Goal: Task Accomplishment & Management: Manage account settings

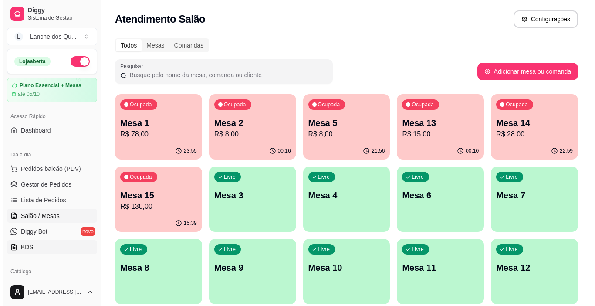
scroll to position [87, 0]
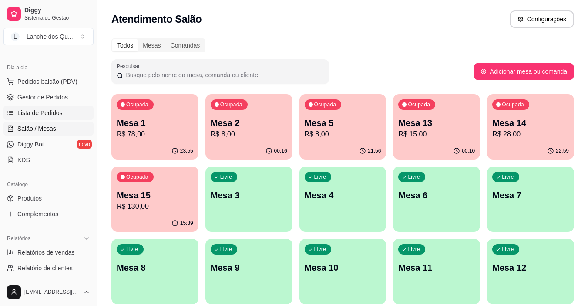
click at [54, 112] on span "Lista de Pedidos" at bounding box center [39, 112] width 45 height 9
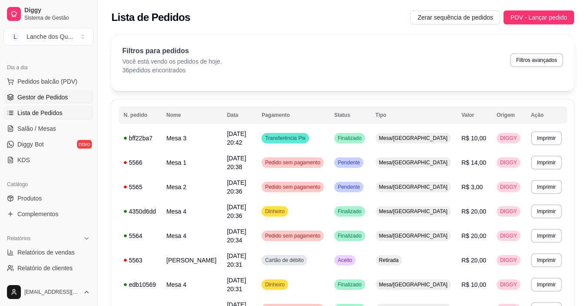
click at [64, 98] on span "Gestor de Pedidos" at bounding box center [42, 97] width 50 height 9
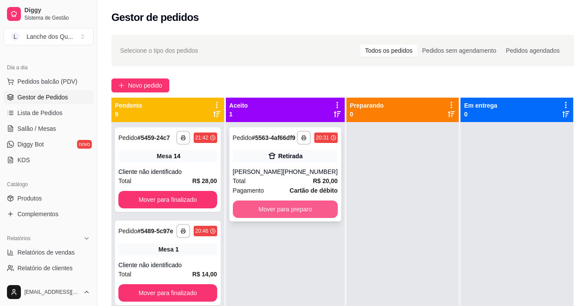
click at [293, 214] on button "Mover para preparo" at bounding box center [285, 208] width 105 height 17
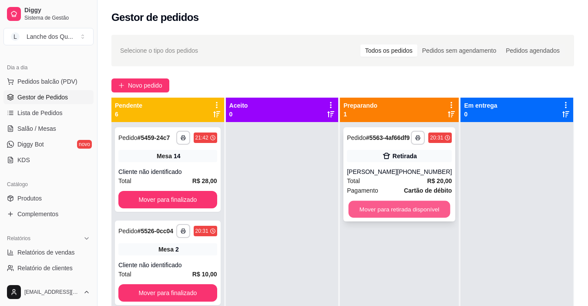
click at [410, 218] on button "Mover para retirada disponível" at bounding box center [400, 209] width 102 height 17
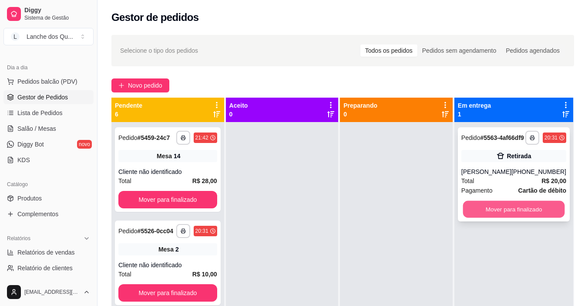
click at [492, 218] on button "Mover para finalizado" at bounding box center [514, 209] width 102 height 17
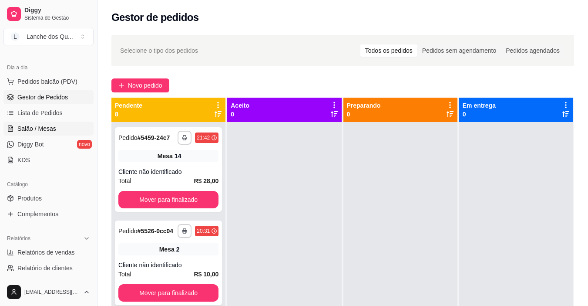
click at [41, 129] on span "Salão / Mesas" at bounding box center [36, 128] width 39 height 9
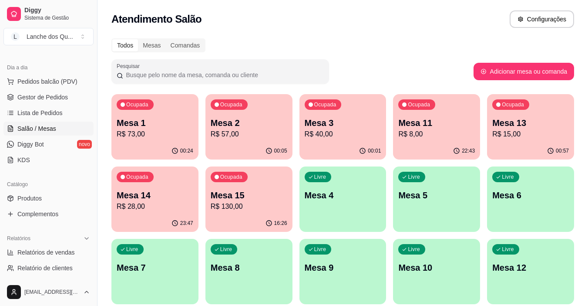
click at [349, 195] on p "Mesa 4" at bounding box center [343, 195] width 77 height 12
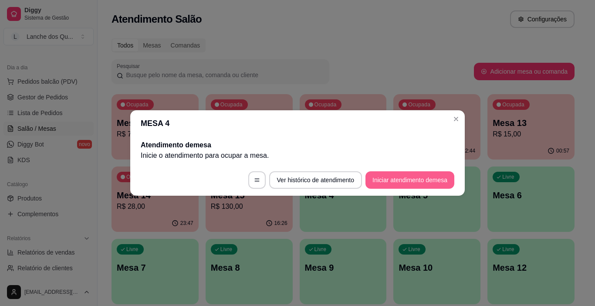
click at [410, 181] on button "Iniciar atendimento de mesa" at bounding box center [409, 179] width 89 height 17
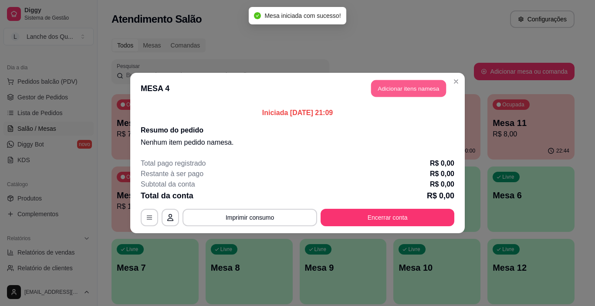
click at [423, 91] on button "Adicionar itens na mesa" at bounding box center [408, 88] width 75 height 17
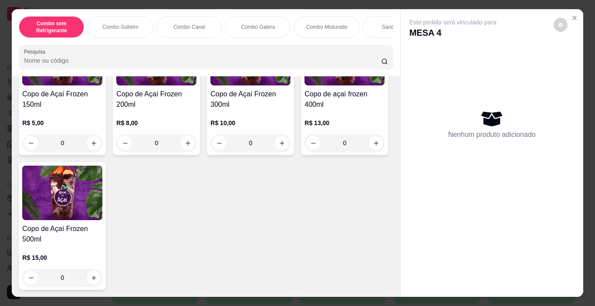
scroll to position [3043, 0]
click at [102, 273] on div "0" at bounding box center [62, 277] width 80 height 17
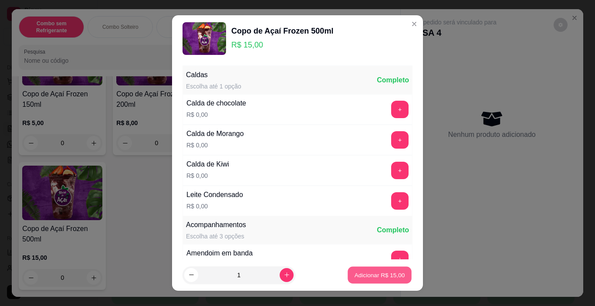
click at [380, 274] on p "Adicionar R$ 15,00" at bounding box center [379, 274] width 50 height 8
type input "1"
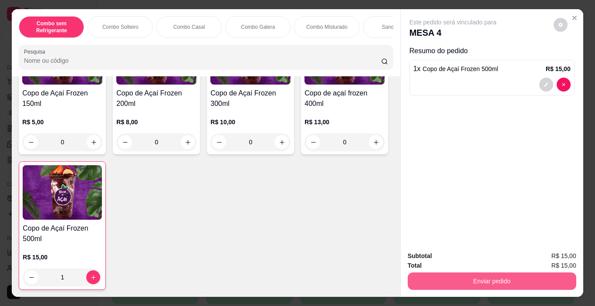
click at [492, 281] on button "Enviar pedido" at bounding box center [491, 280] width 168 height 17
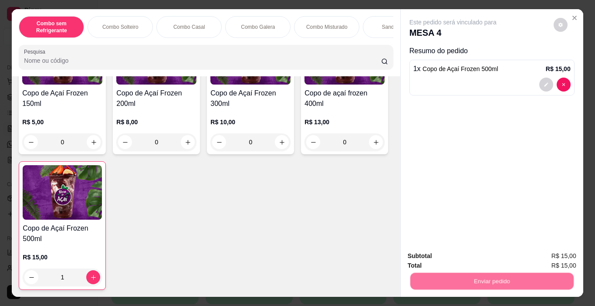
click at [464, 253] on button "Não registrar e enviar pedido" at bounding box center [462, 256] width 91 height 17
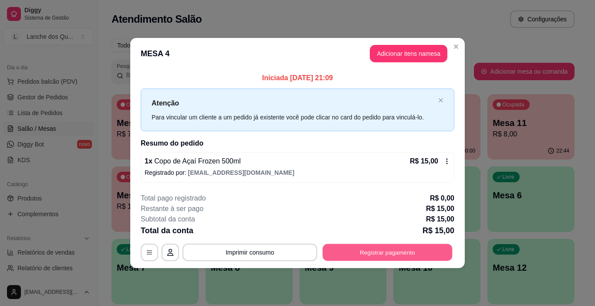
click at [431, 252] on button "Registrar pagamento" at bounding box center [388, 251] width 130 height 17
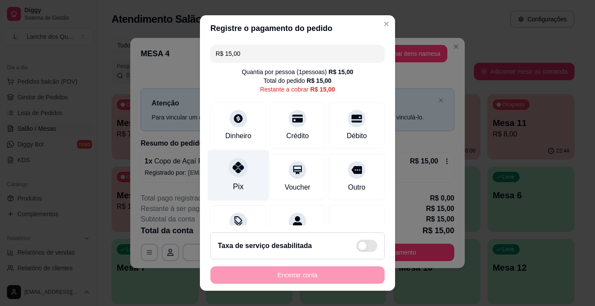
click at [243, 168] on div "Pix" at bounding box center [238, 175] width 61 height 51
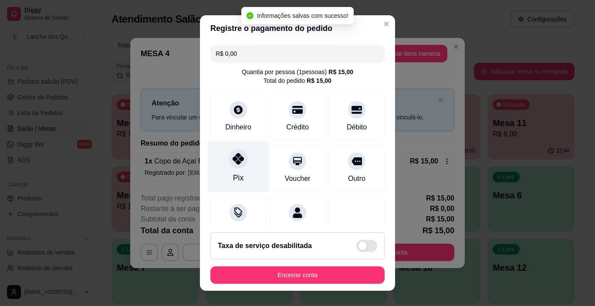
type input "R$ 0,00"
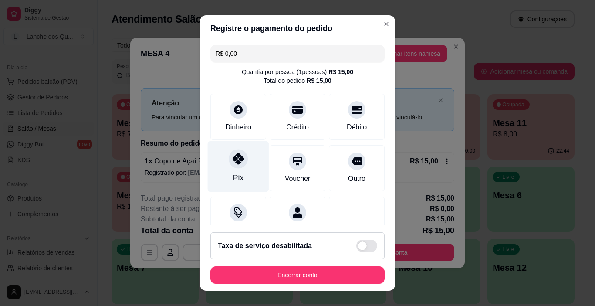
click at [242, 167] on div "Pix" at bounding box center [238, 166] width 61 height 51
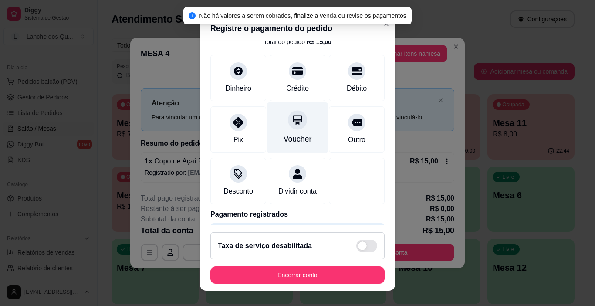
scroll to position [77, 0]
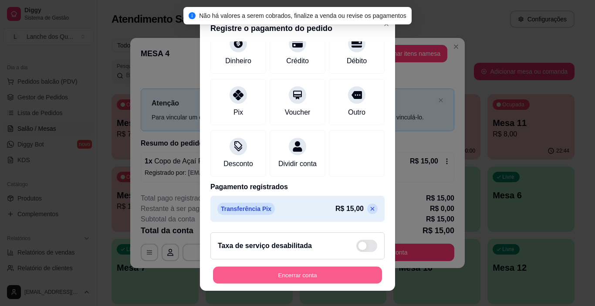
click at [341, 278] on button "Encerrar conta" at bounding box center [297, 274] width 169 height 17
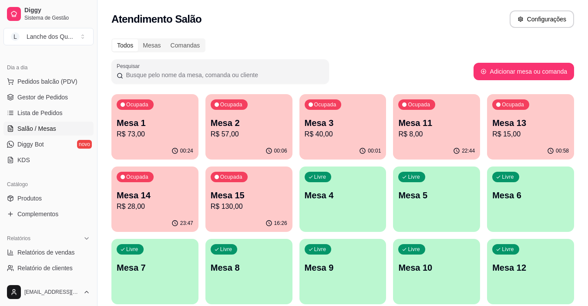
click at [240, 142] on div "Ocupada Mesa 2 R$ 57,00" at bounding box center [248, 118] width 87 height 48
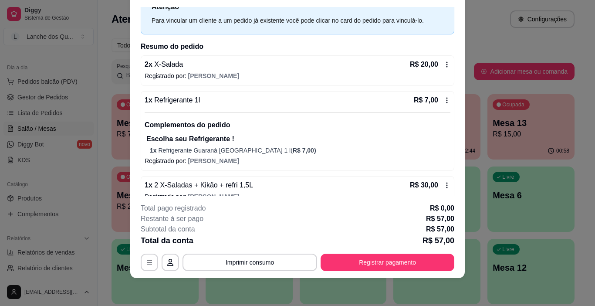
scroll to position [47, 0]
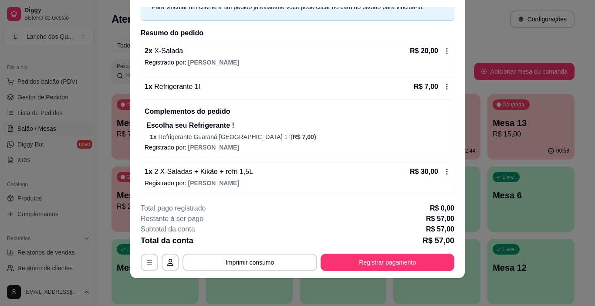
click at [443, 52] on icon at bounding box center [446, 50] width 7 height 7
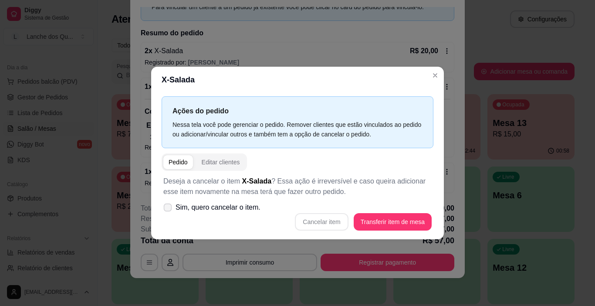
click at [202, 209] on span "Sim, quero cancelar o item." at bounding box center [217, 207] width 85 height 10
click at [168, 209] on input "Sim, quero cancelar o item." at bounding box center [166, 212] width 6 height 6
checkbox input "true"
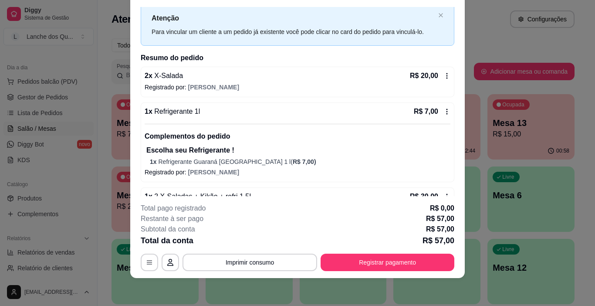
scroll to position [0, 0]
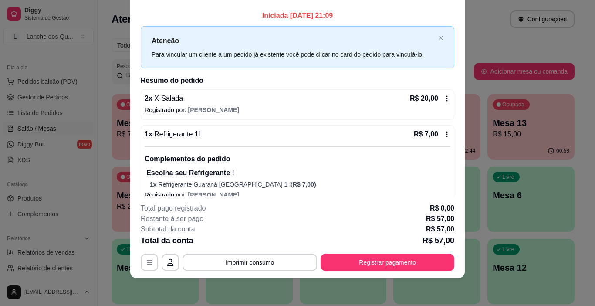
click at [443, 95] on icon at bounding box center [446, 98] width 7 height 7
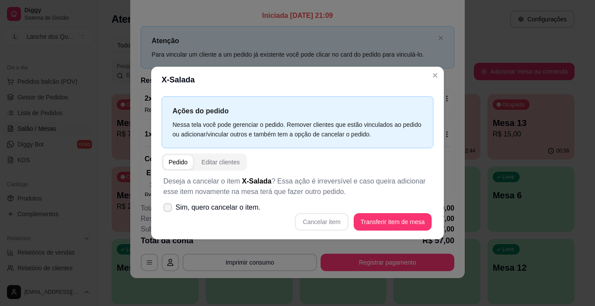
click at [203, 209] on span "Sim, quero cancelar o item." at bounding box center [217, 207] width 85 height 10
click at [168, 209] on input "Sim, quero cancelar o item." at bounding box center [166, 212] width 6 height 6
checkbox input "true"
click at [326, 218] on button "Cancelar item" at bounding box center [322, 221] width 52 height 17
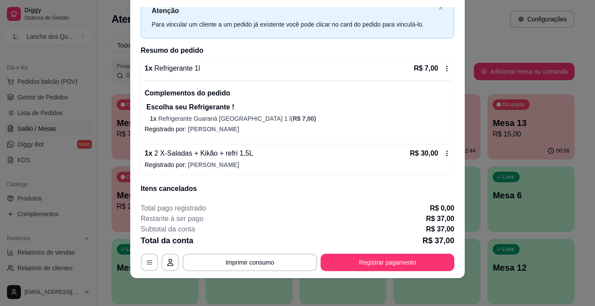
scroll to position [44, 0]
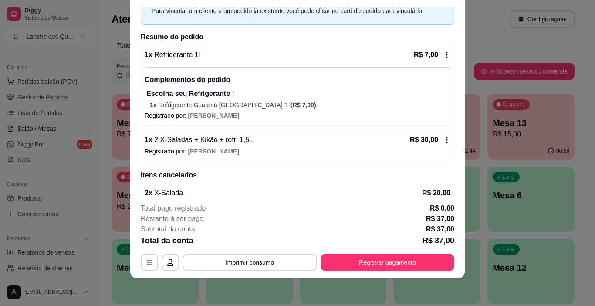
click at [437, 50] on div "R$ 7,00" at bounding box center [432, 55] width 37 height 10
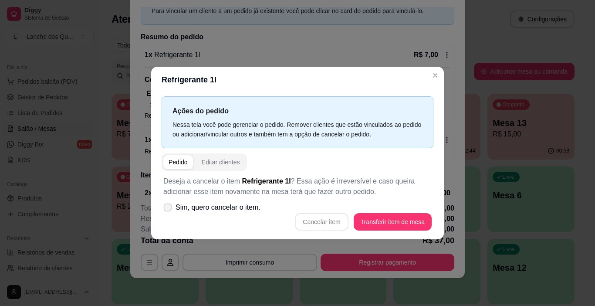
click at [198, 204] on span "Sim, quero cancelar o item." at bounding box center [217, 207] width 85 height 10
click at [168, 209] on input "Sim, quero cancelar o item." at bounding box center [166, 212] width 6 height 6
checkbox input "true"
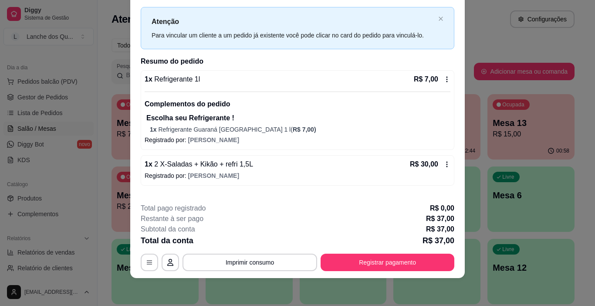
scroll to position [0, 0]
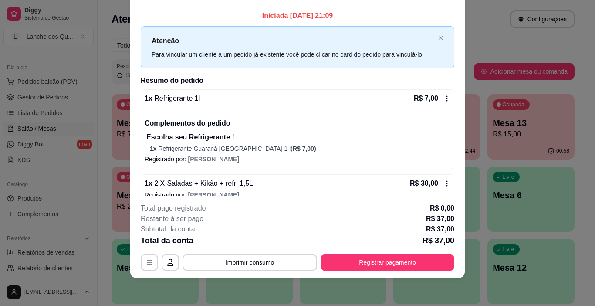
click at [443, 97] on icon at bounding box center [446, 98] width 7 height 7
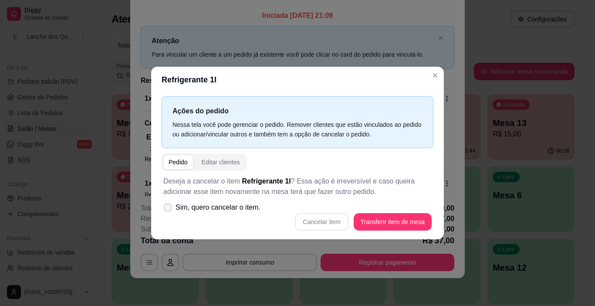
click at [188, 210] on span "Sim, quero cancelar o item." at bounding box center [217, 207] width 85 height 10
click at [168, 210] on input "Sim, quero cancelar o item." at bounding box center [166, 212] width 6 height 6
checkbox input "true"
click at [334, 217] on button "Cancelar item" at bounding box center [322, 221] width 52 height 17
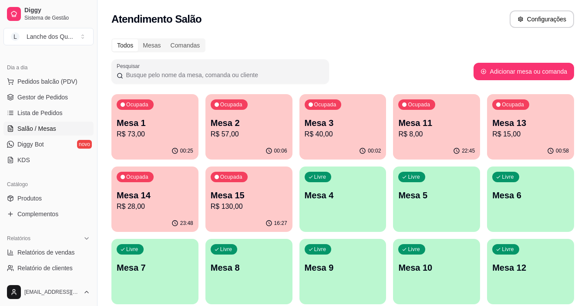
click at [343, 197] on p "Mesa 4" at bounding box center [343, 195] width 77 height 12
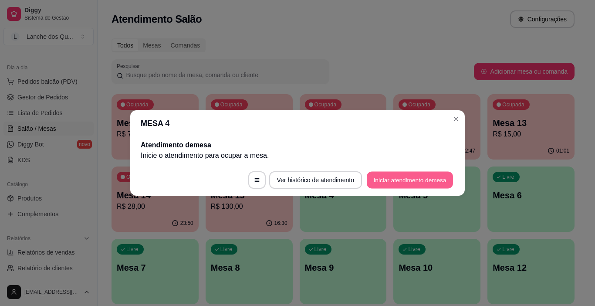
click at [409, 183] on button "Iniciar atendimento de mesa" at bounding box center [410, 180] width 86 height 17
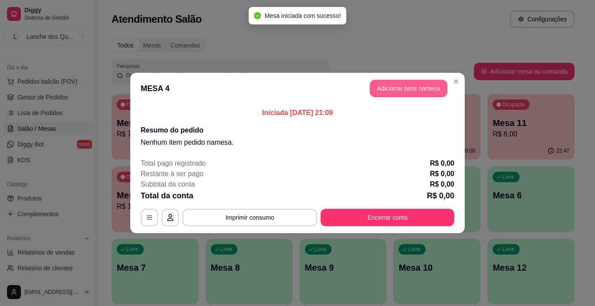
click at [400, 80] on button "Adicionar itens na mesa" at bounding box center [408, 88] width 77 height 17
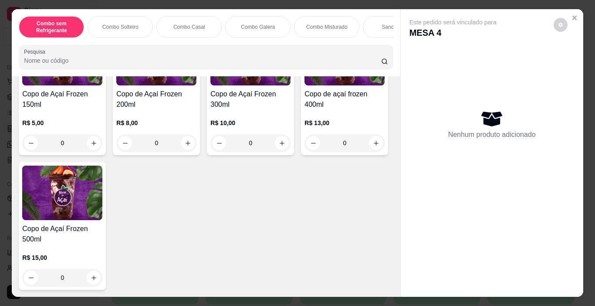
scroll to position [3000, 0]
click at [184, 151] on div "0" at bounding box center [156, 142] width 80 height 17
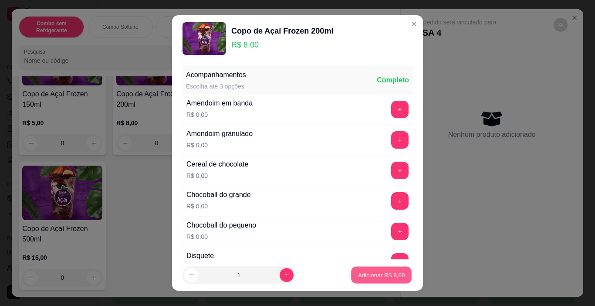
click at [365, 277] on p "Adicionar R$ 8,00" at bounding box center [380, 274] width 47 height 8
type input "1"
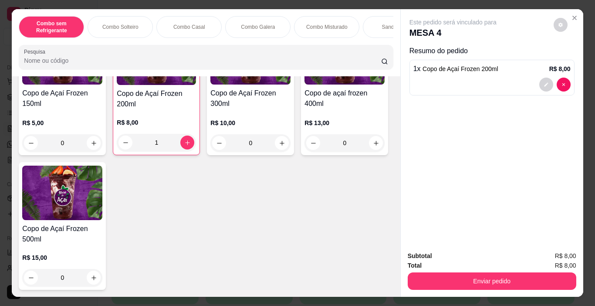
click at [277, 151] on div "0" at bounding box center [250, 142] width 80 height 17
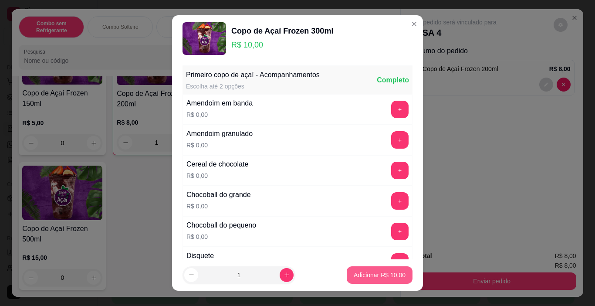
click at [363, 274] on p "Adicionar R$ 10,00" at bounding box center [379, 274] width 52 height 9
type input "1"
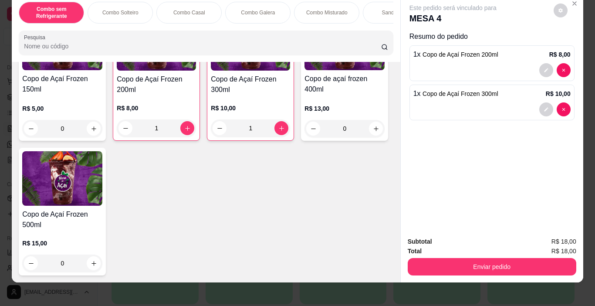
scroll to position [22, 0]
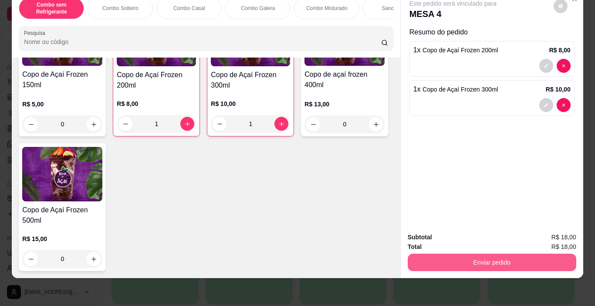
click at [497, 257] on button "Enviar pedido" at bounding box center [491, 261] width 168 height 17
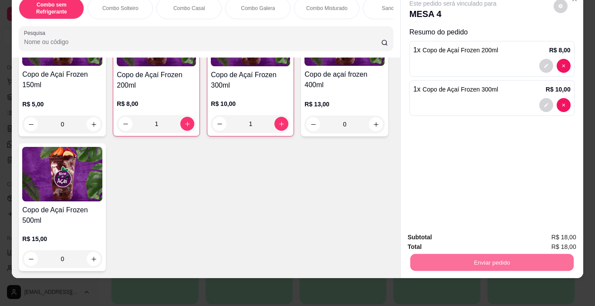
click at [525, 234] on button "Sim, quero registrar" at bounding box center [545, 234] width 65 height 17
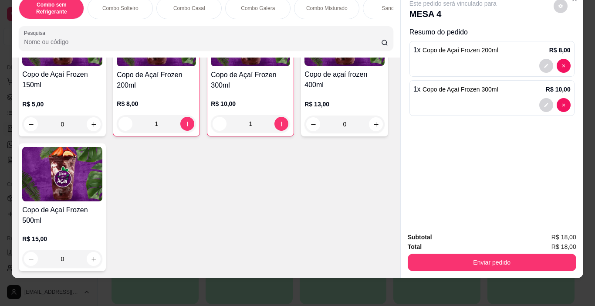
scroll to position [0, 0]
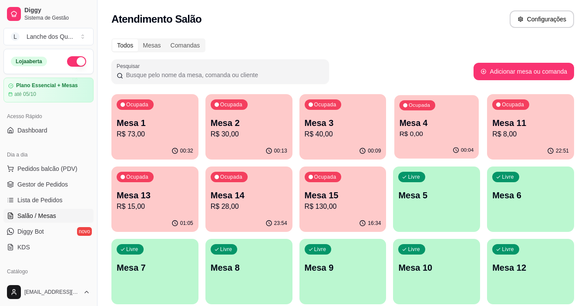
click at [417, 131] on p "R$ 0,00" at bounding box center [437, 134] width 74 height 10
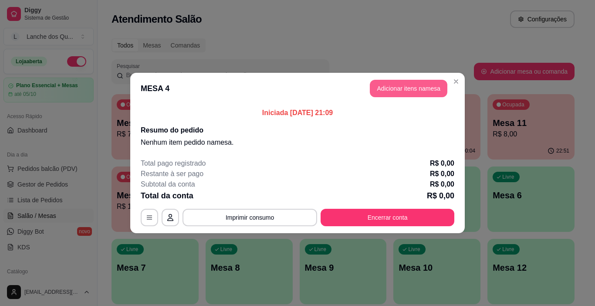
click at [400, 88] on button "Adicionar itens na mesa" at bounding box center [408, 88] width 77 height 17
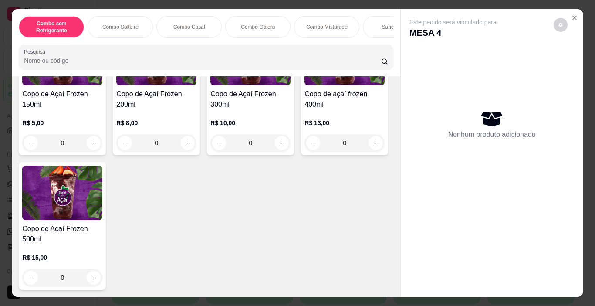
scroll to position [3043, 0]
click at [102, 213] on img at bounding box center [62, 192] width 80 height 54
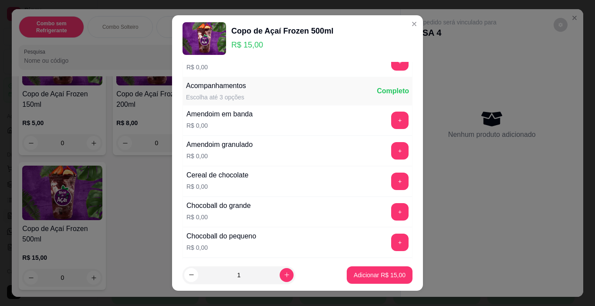
scroll to position [131, 0]
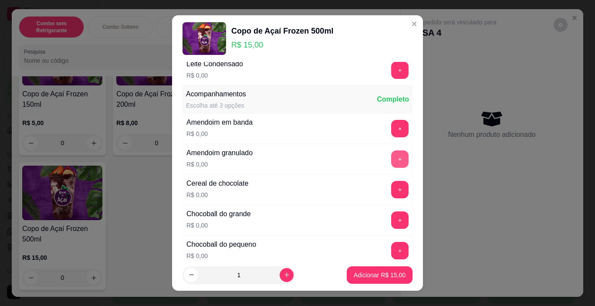
click at [391, 157] on button "+" at bounding box center [399, 158] width 17 height 17
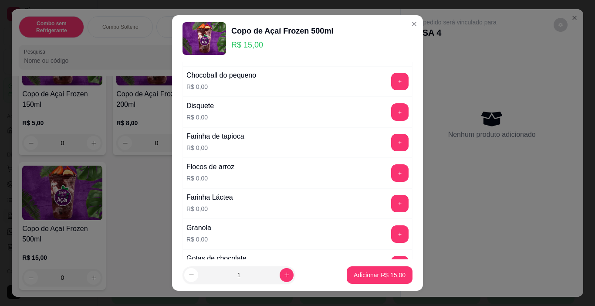
scroll to position [348, 0]
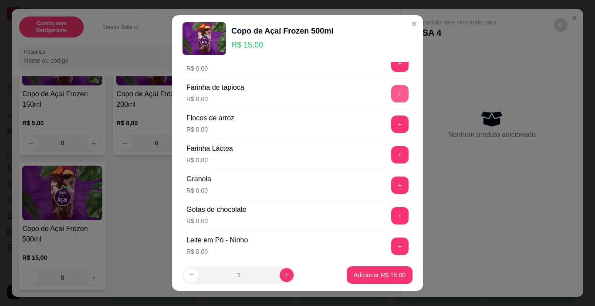
click at [391, 89] on button "+" at bounding box center [399, 93] width 17 height 17
click at [372, 278] on p "Adicionar R$ 15,00" at bounding box center [379, 274] width 52 height 9
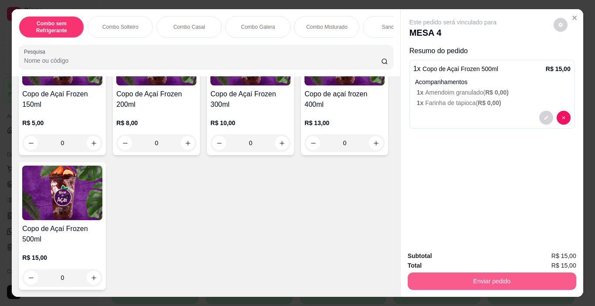
click at [451, 279] on button "Enviar pedido" at bounding box center [491, 280] width 168 height 17
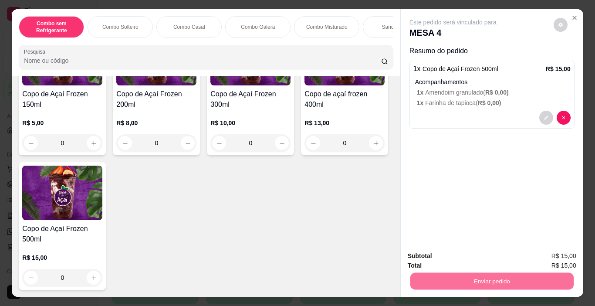
click at [537, 255] on button "Sim, quero registrar" at bounding box center [545, 256] width 65 height 17
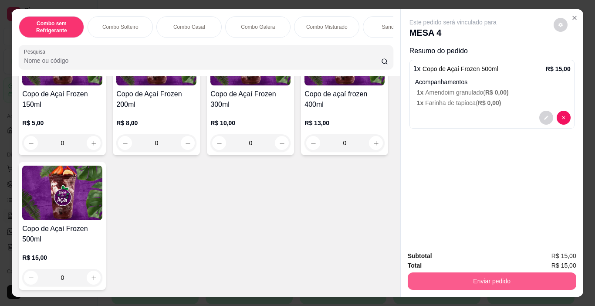
click at [461, 276] on button "Enviar pedido" at bounding box center [491, 280] width 168 height 17
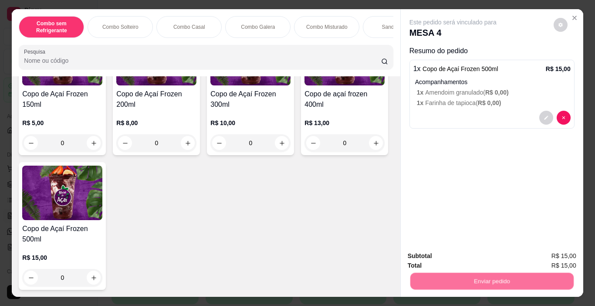
click at [454, 255] on button "Não registrar e enviar pedido" at bounding box center [462, 256] width 91 height 17
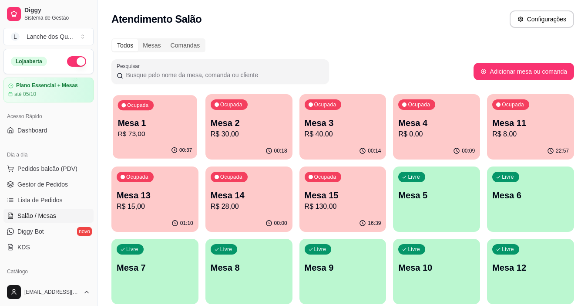
click at [161, 136] on p "R$ 73,00" at bounding box center [155, 134] width 74 height 10
click at [232, 130] on p "R$ 30,00" at bounding box center [249, 134] width 77 height 10
click at [360, 112] on div "Ocupada Mesa 3 R$ 40,00" at bounding box center [343, 118] width 84 height 47
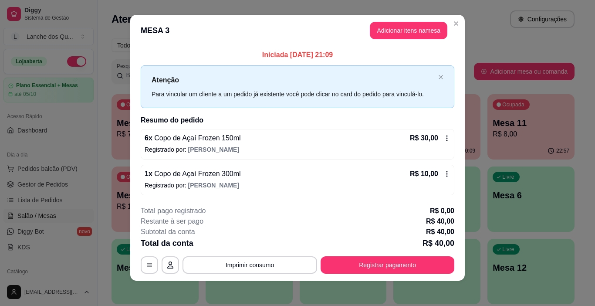
scroll to position [8, 0]
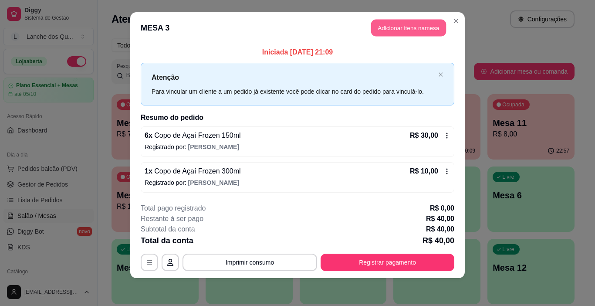
click at [412, 27] on button "Adicionar itens na mesa" at bounding box center [408, 28] width 75 height 17
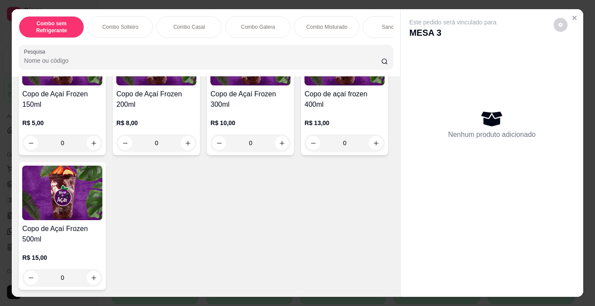
scroll to position [2699, 0]
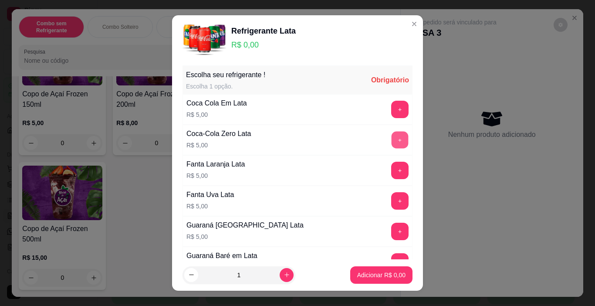
click at [391, 136] on button "+" at bounding box center [399, 139] width 17 height 17
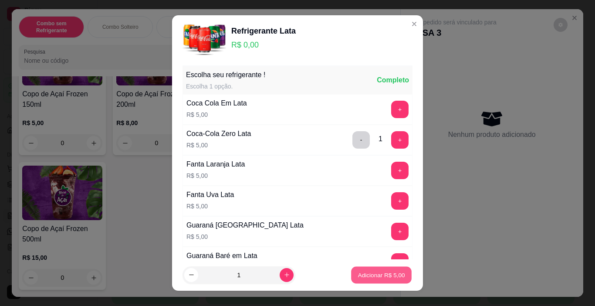
click at [361, 280] on button "Adicionar R$ 5,00" at bounding box center [381, 274] width 61 height 17
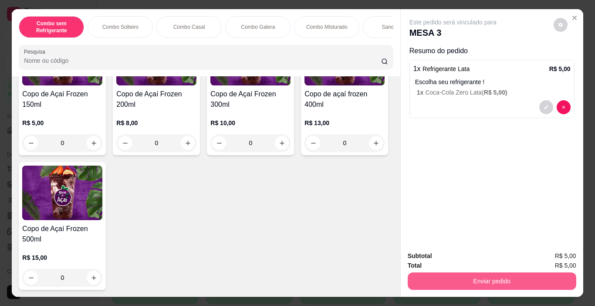
click at [464, 283] on button "Enviar pedido" at bounding box center [491, 280] width 168 height 17
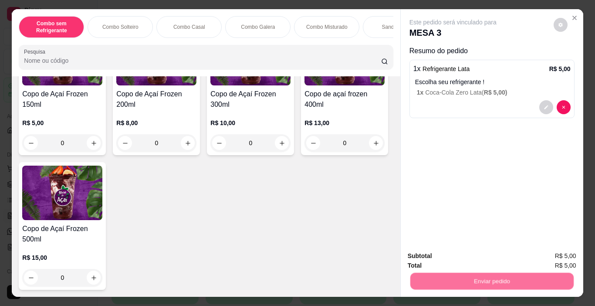
click at [469, 260] on button "Não registrar e enviar pedido" at bounding box center [462, 256] width 91 height 17
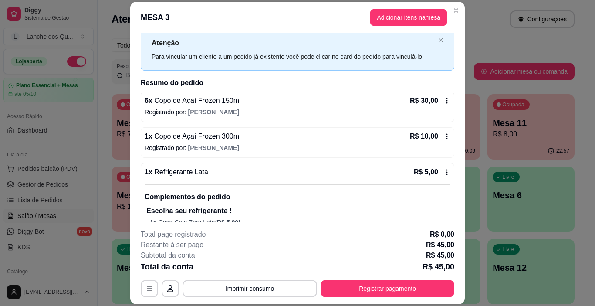
scroll to position [47, 0]
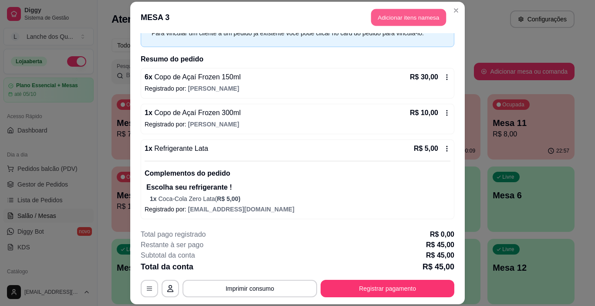
click at [429, 24] on button "Adicionar itens na mesa" at bounding box center [408, 17] width 75 height 17
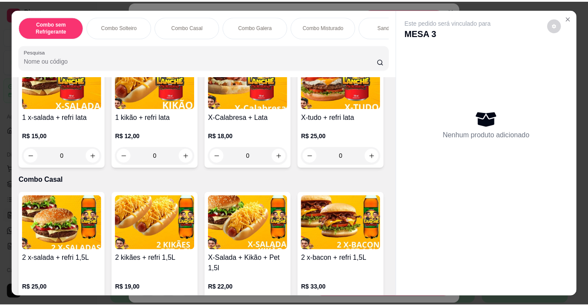
scroll to position [348, 0]
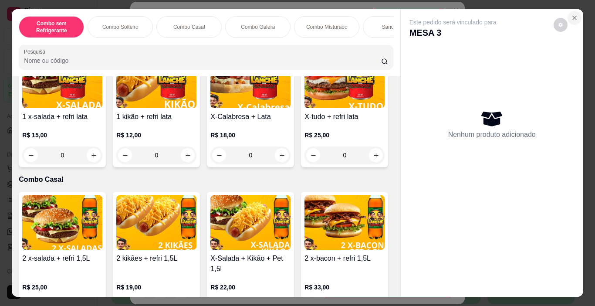
click at [575, 13] on button "Close" at bounding box center [574, 18] width 14 height 14
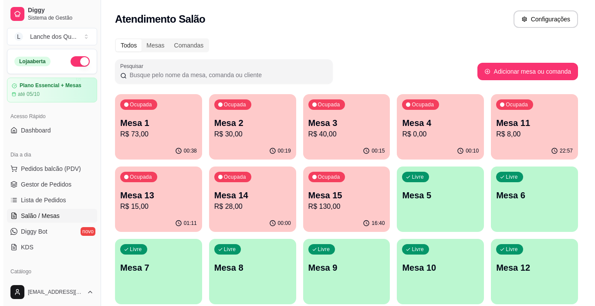
scroll to position [34, 0]
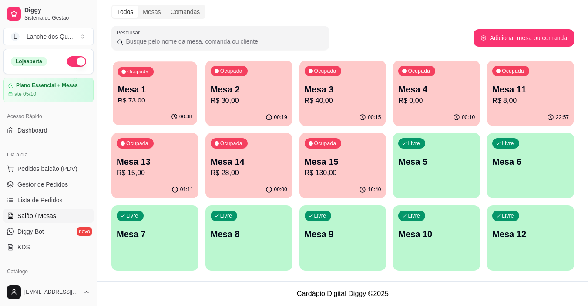
click at [168, 100] on p "R$ 73,00" at bounding box center [155, 100] width 74 height 10
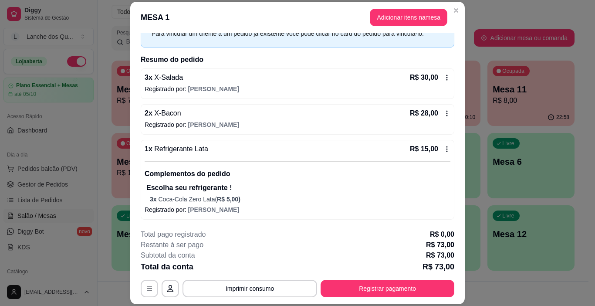
scroll to position [47, 0]
click at [229, 288] on button "Imprimir consumo" at bounding box center [249, 287] width 135 height 17
click at [242, 270] on button "IMPRESSORA" at bounding box center [249, 267] width 61 height 13
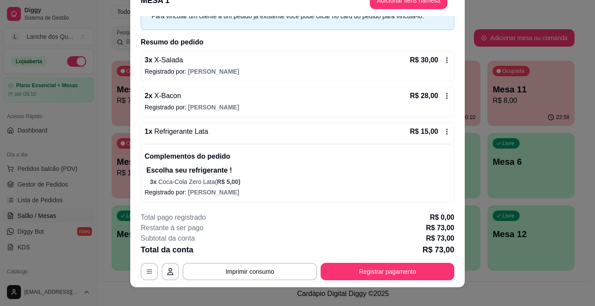
scroll to position [26, 0]
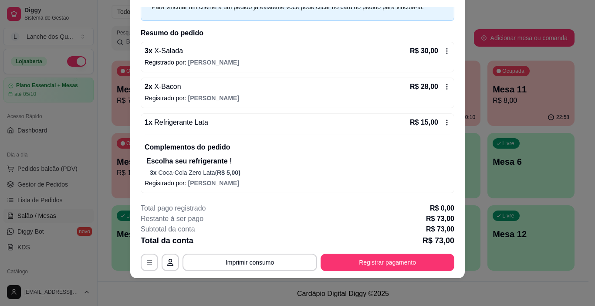
click at [356, 255] on button "Registrar pagamento" at bounding box center [387, 261] width 134 height 17
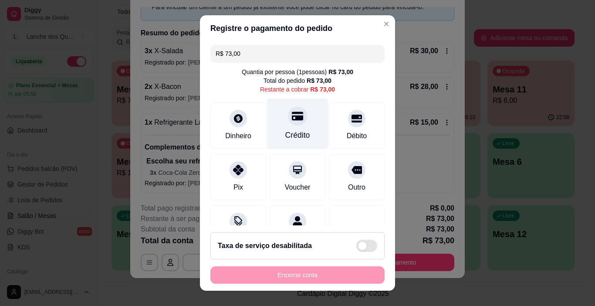
click at [288, 125] on div at bounding box center [297, 116] width 19 height 19
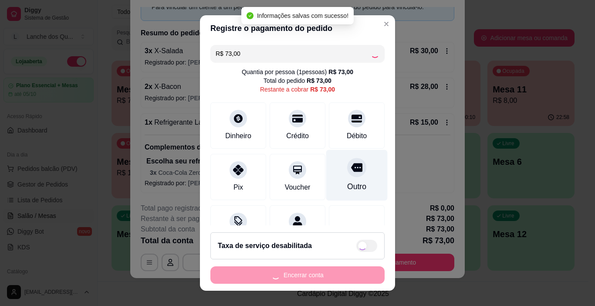
type input "R$ 0,00"
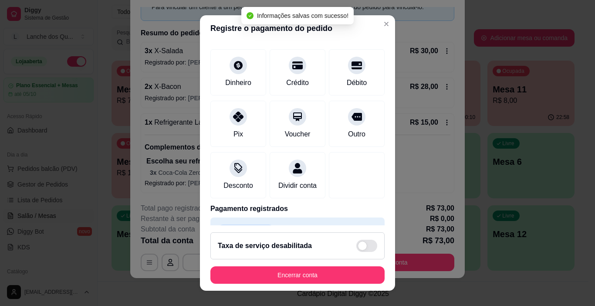
scroll to position [77, 0]
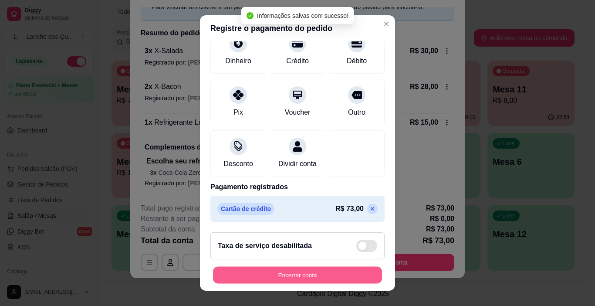
click at [320, 274] on button "Encerrar conta" at bounding box center [297, 274] width 169 height 17
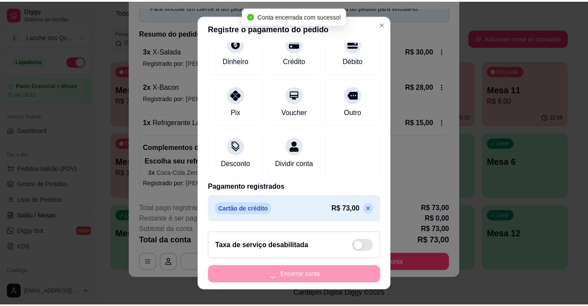
scroll to position [0, 0]
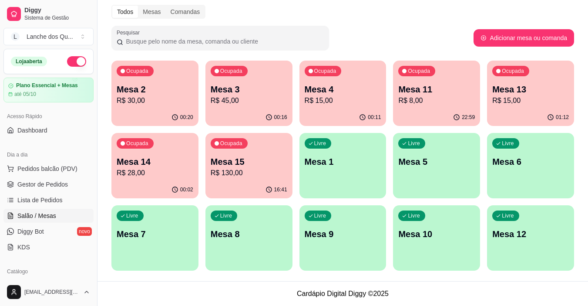
click at [59, 161] on div "Dia a dia" at bounding box center [48, 155] width 90 height 14
click at [61, 165] on span "Pedidos balcão (PDV)" at bounding box center [47, 168] width 60 height 9
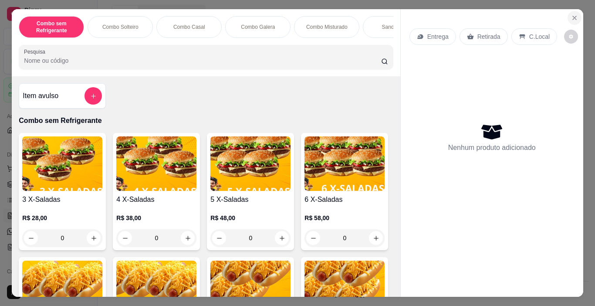
click at [572, 14] on icon "Close" at bounding box center [574, 17] width 7 height 7
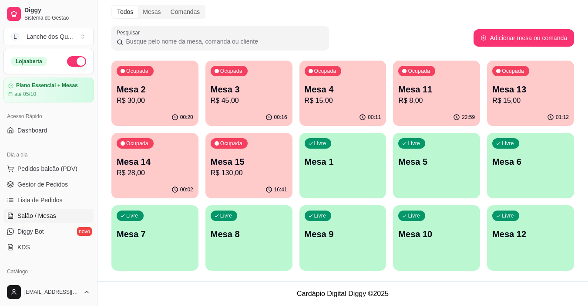
drag, startPoint x: 39, startPoint y: 142, endPoint x: 17, endPoint y: 160, distance: 28.5
drag, startPoint x: 17, startPoint y: 160, endPoint x: 227, endPoint y: 280, distance: 241.6
click at [227, 280] on div "Todos Mesas Comandas Pesquisar Adicionar mesa ou comanda Ocupada Mesa 2 R$ 30,0…" at bounding box center [343, 140] width 491 height 281
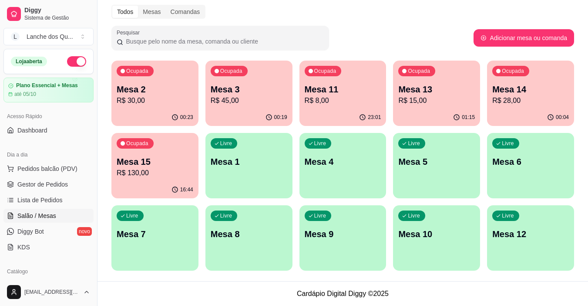
click at [70, 61] on button "button" at bounding box center [76, 61] width 19 height 10
click at [52, 184] on span "Gestor de Pedidos" at bounding box center [42, 184] width 50 height 9
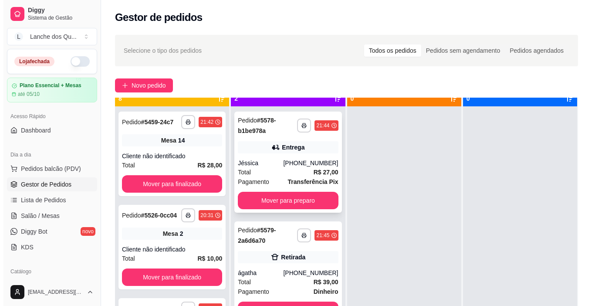
scroll to position [24, 0]
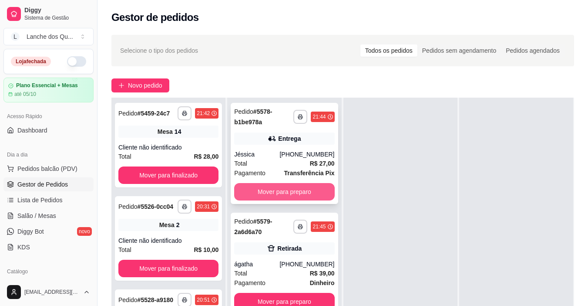
click at [309, 187] on button "Mover para preparo" at bounding box center [284, 191] width 100 height 17
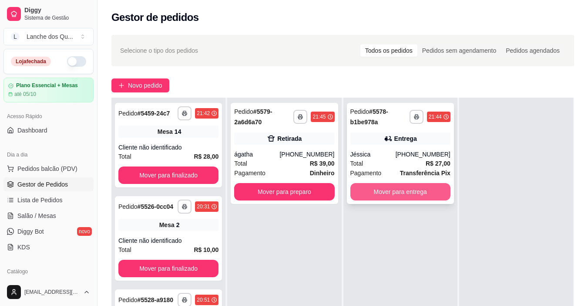
click at [407, 189] on button "Mover para entrega" at bounding box center [400, 191] width 100 height 17
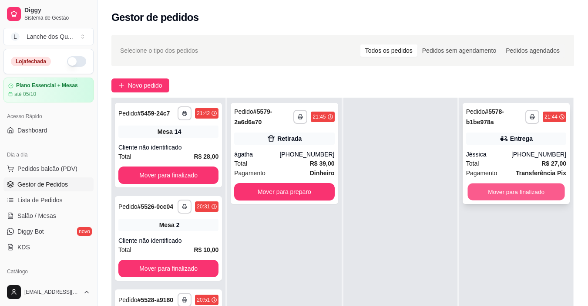
click at [506, 194] on button "Mover para finalizado" at bounding box center [515, 191] width 97 height 17
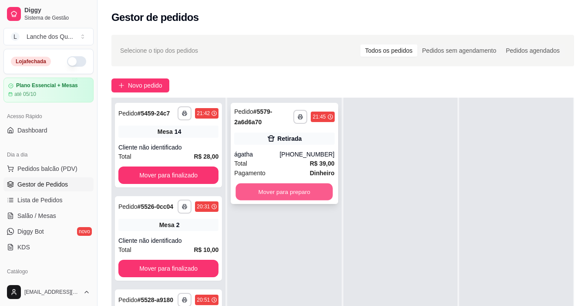
click at [290, 191] on button "Mover para preparo" at bounding box center [284, 191] width 97 height 17
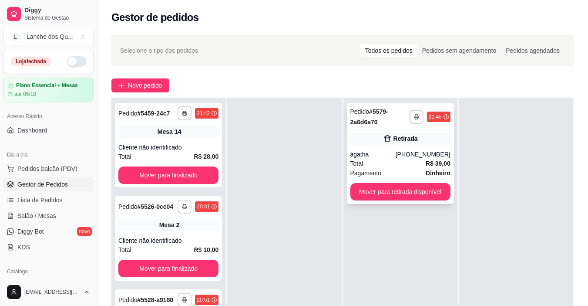
click at [414, 161] on div "Total R$ 39,00" at bounding box center [400, 163] width 100 height 10
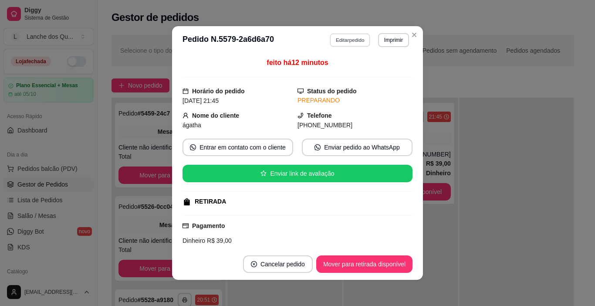
click at [345, 41] on button "Editar pedido" at bounding box center [350, 39] width 40 height 13
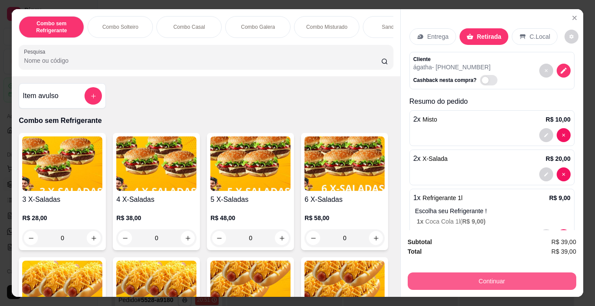
click at [465, 276] on button "Continuar" at bounding box center [491, 280] width 168 height 17
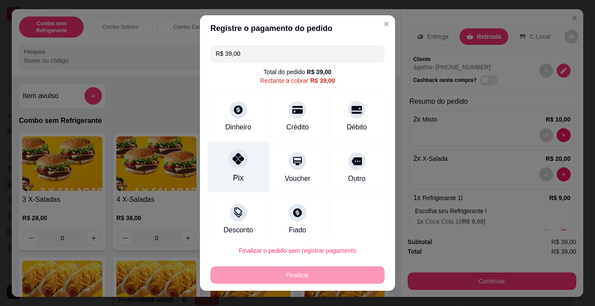
click at [239, 161] on icon at bounding box center [237, 158] width 11 height 11
type input "R$ 0,00"
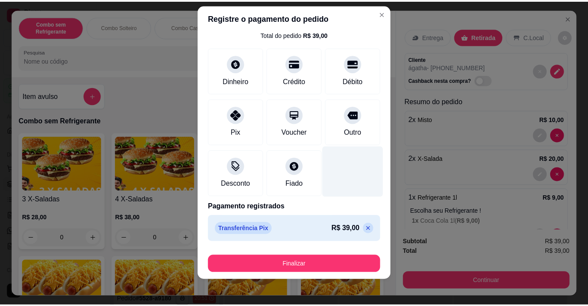
scroll to position [13, 0]
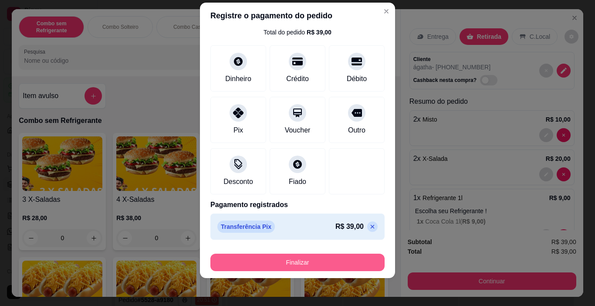
click at [300, 269] on button "Finalizar" at bounding box center [297, 261] width 174 height 17
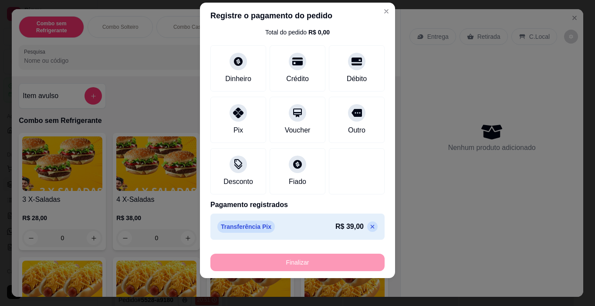
type input "0"
type input "-R$ 39,00"
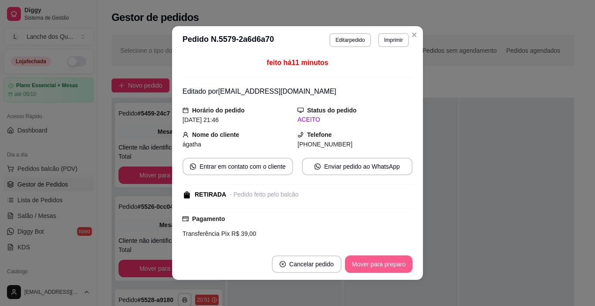
click at [369, 261] on button "Mover para preparo" at bounding box center [378, 263] width 67 height 17
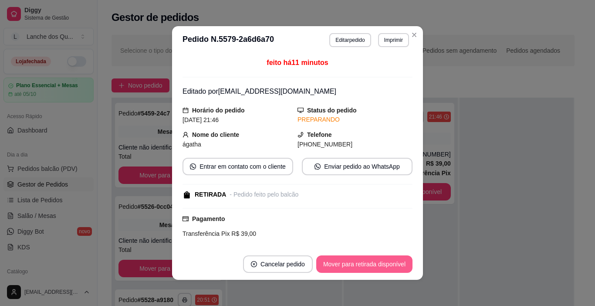
click at [383, 263] on button "Mover para retirada disponível" at bounding box center [364, 263] width 96 height 17
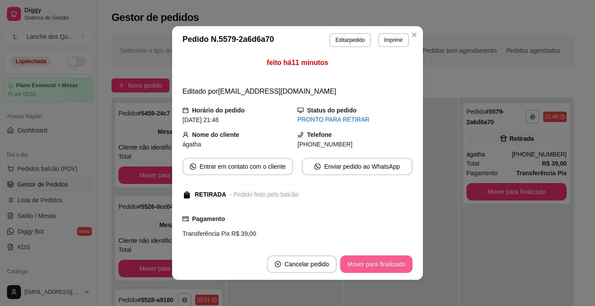
click at [383, 263] on button "Mover para finalizado" at bounding box center [376, 263] width 72 height 17
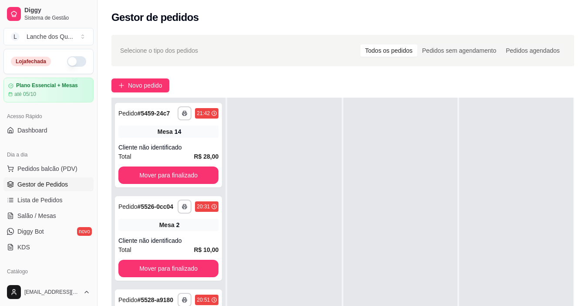
click at [51, 188] on link "Gestor de Pedidos" at bounding box center [48, 184] width 90 height 14
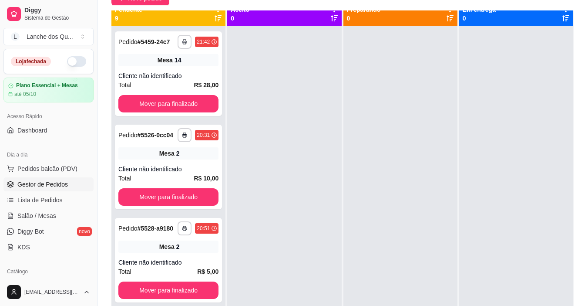
scroll to position [0, 0]
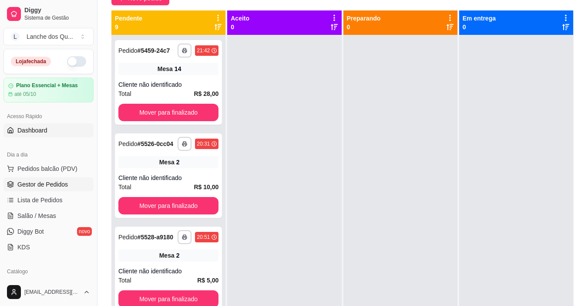
click at [35, 124] on link "Dashboard" at bounding box center [48, 130] width 90 height 14
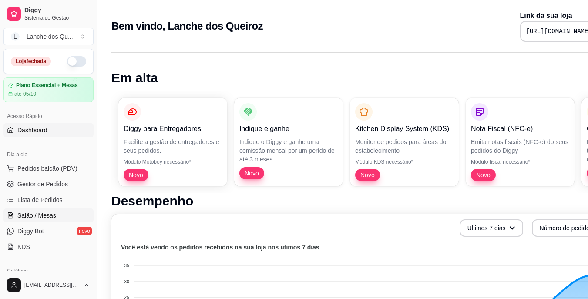
click at [40, 211] on link "Salão / Mesas" at bounding box center [48, 216] width 90 height 14
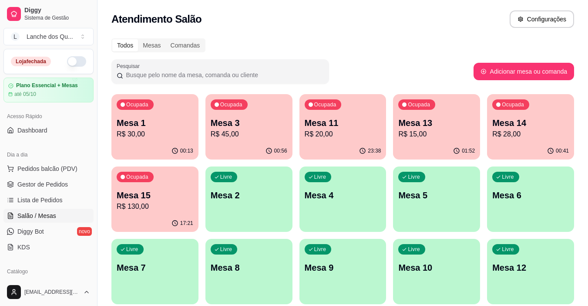
click at [177, 144] on div "00:13" at bounding box center [154, 150] width 87 height 17
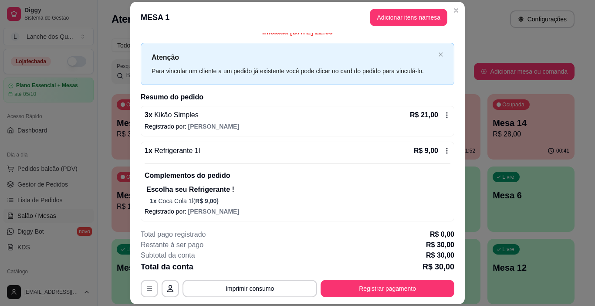
scroll to position [12, 0]
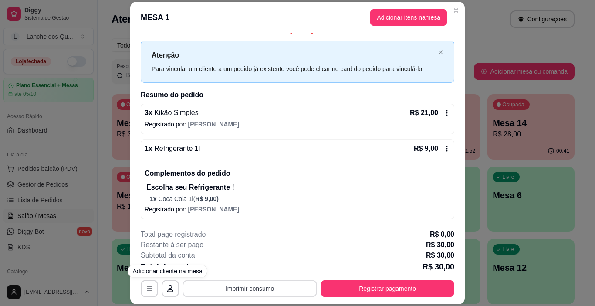
click at [245, 287] on button "Imprimir consumo" at bounding box center [249, 287] width 135 height 17
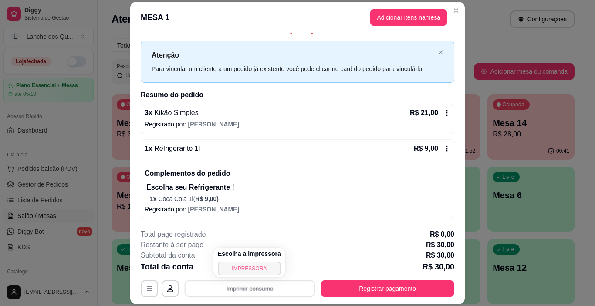
click at [246, 269] on button "IMPRESSORA" at bounding box center [249, 268] width 63 height 14
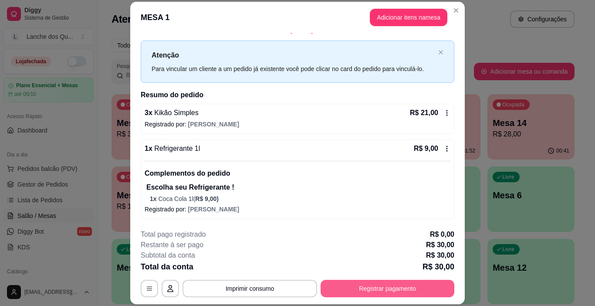
click at [390, 288] on button "Registrar pagamento" at bounding box center [387, 287] width 134 height 17
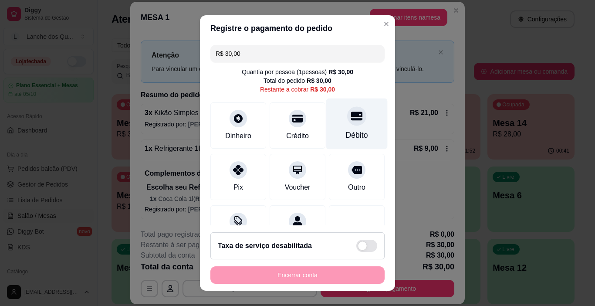
click at [337, 129] on div "Débito" at bounding box center [356, 123] width 61 height 51
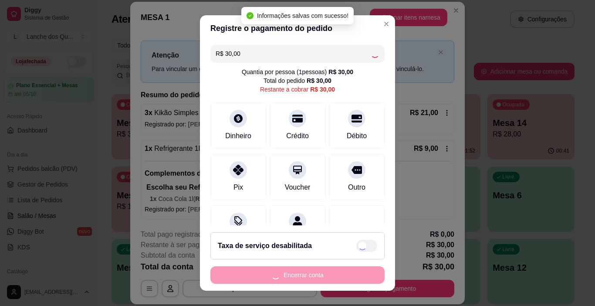
type input "R$ 0,00"
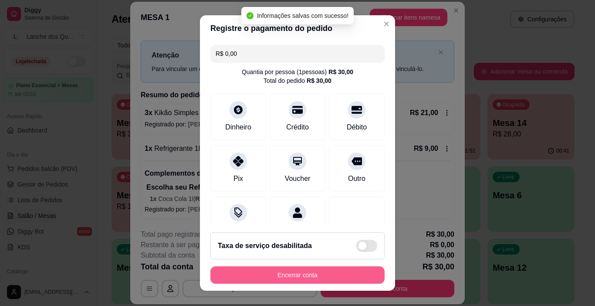
click at [340, 272] on button "Encerrar conta" at bounding box center [297, 274] width 174 height 17
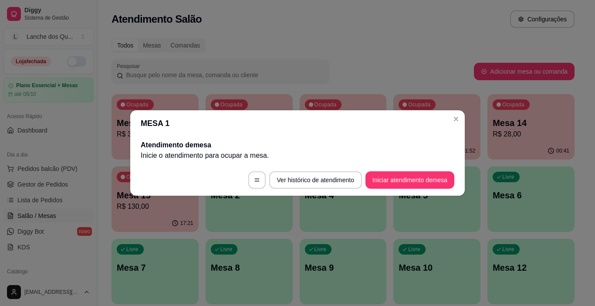
scroll to position [0, 0]
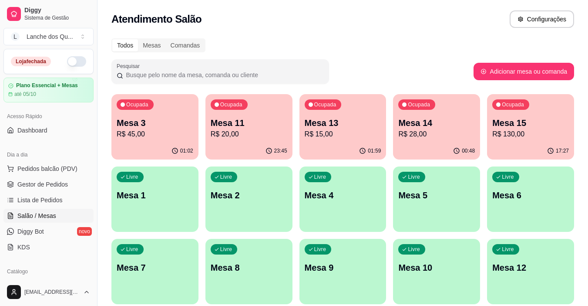
click at [303, 151] on div "01:59" at bounding box center [342, 150] width 87 height 17
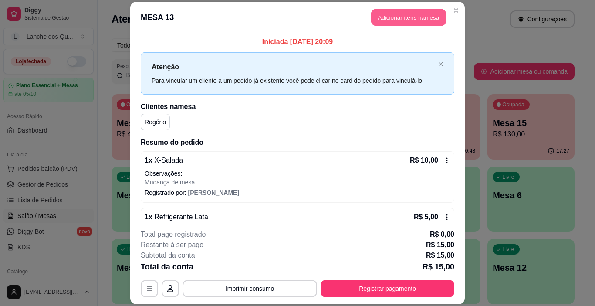
click at [410, 20] on button "Adicionar itens na mesa" at bounding box center [408, 17] width 75 height 17
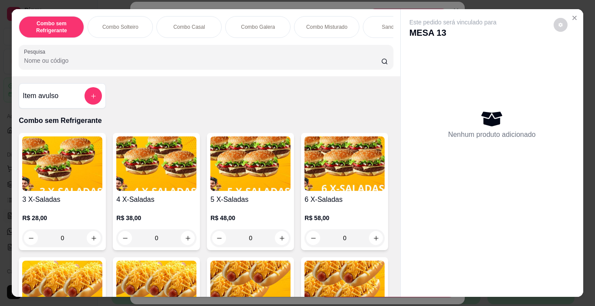
click at [248, 64] on input "Pesquisa" at bounding box center [202, 60] width 357 height 9
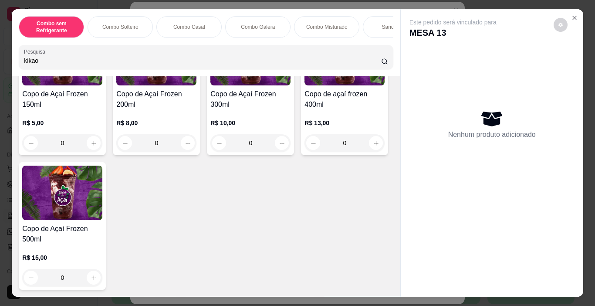
scroll to position [2481, 0]
type input "kikao"
type input "1"
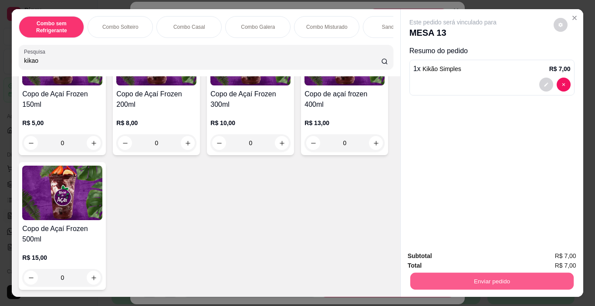
click at [465, 279] on button "Enviar pedido" at bounding box center [491, 280] width 163 height 17
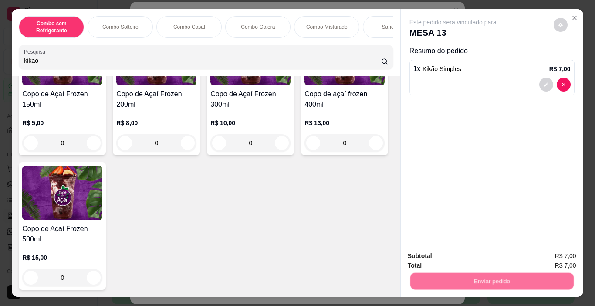
click at [450, 256] on button "Não registrar e enviar pedido" at bounding box center [462, 256] width 91 height 17
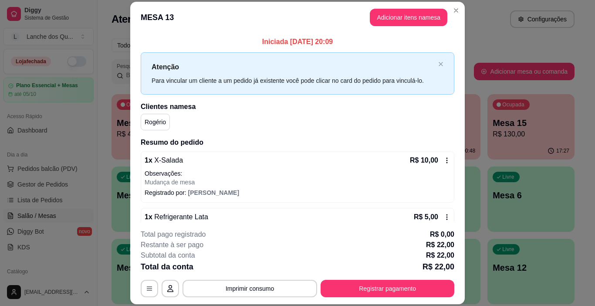
click at [428, 21] on button "Adicionar itens na mesa" at bounding box center [408, 17] width 77 height 17
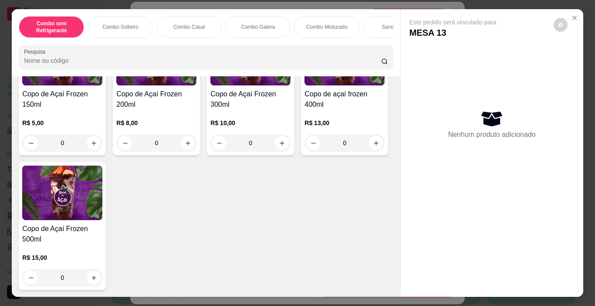
scroll to position [2742, 0]
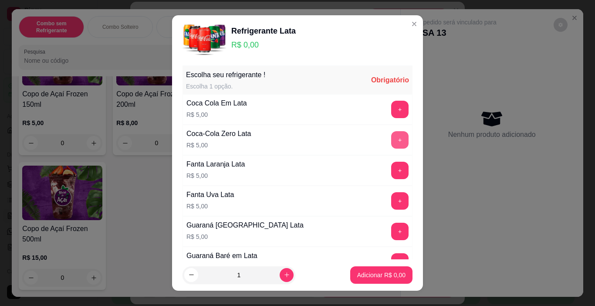
click at [391, 141] on button "+" at bounding box center [399, 139] width 17 height 17
click at [376, 281] on button "Adicionar R$ 5,00" at bounding box center [381, 274] width 62 height 17
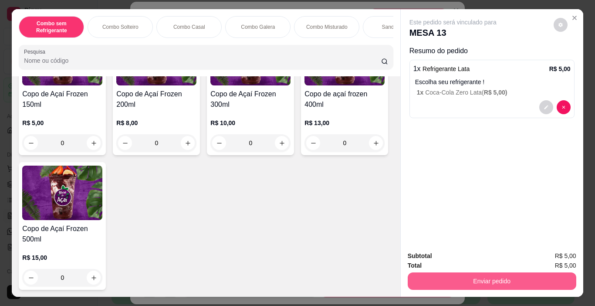
click at [452, 276] on button "Enviar pedido" at bounding box center [491, 280] width 168 height 17
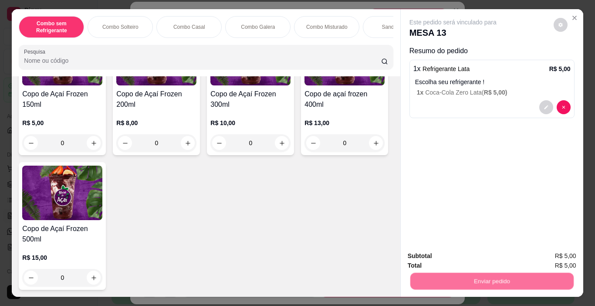
click at [452, 259] on button "Não registrar e enviar pedido" at bounding box center [463, 256] width 88 height 16
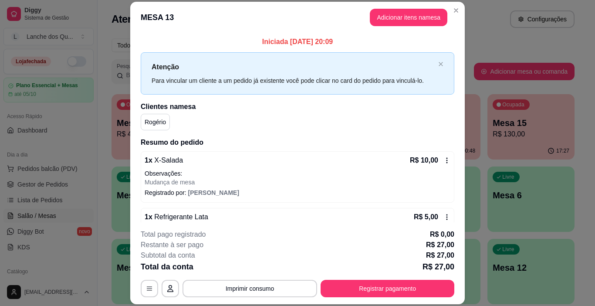
scroll to position [210, 0]
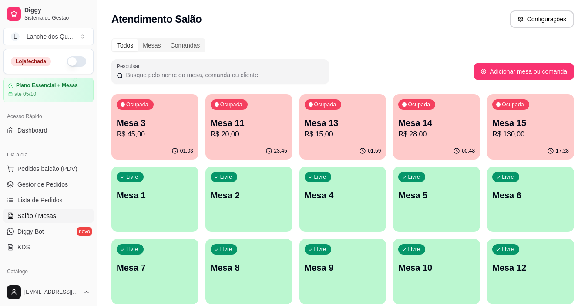
click at [166, 121] on p "Mesa 3" at bounding box center [155, 123] width 77 height 12
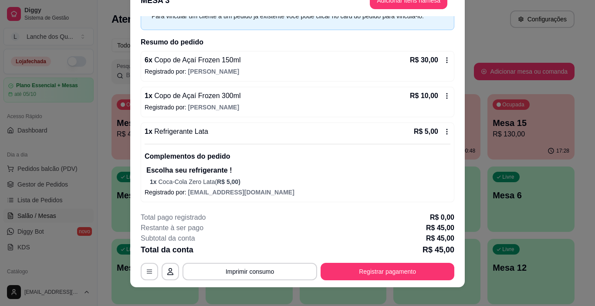
scroll to position [26, 0]
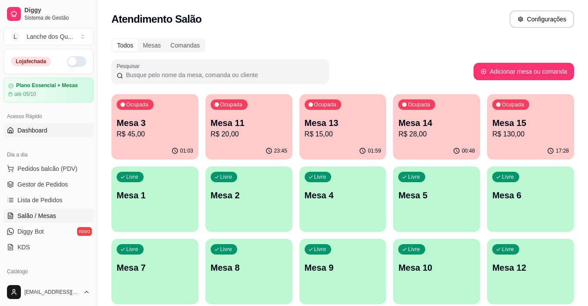
click at [39, 127] on span "Dashboard" at bounding box center [32, 130] width 30 height 9
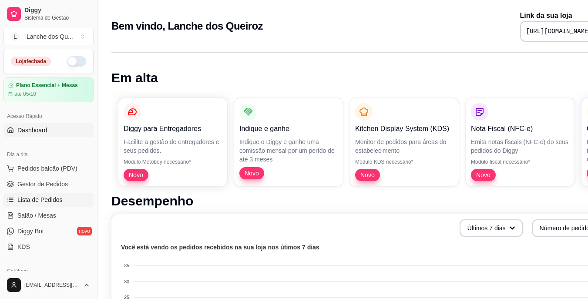
click at [47, 203] on span "Lista de Pedidos" at bounding box center [39, 199] width 45 height 9
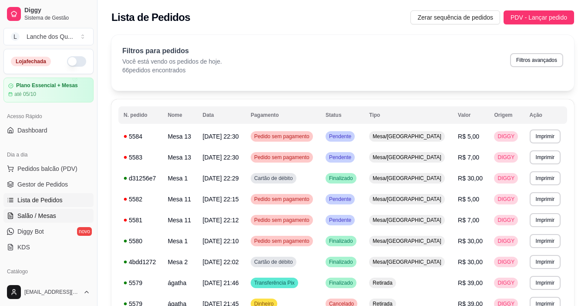
click at [46, 212] on span "Salão / Mesas" at bounding box center [36, 215] width 39 height 9
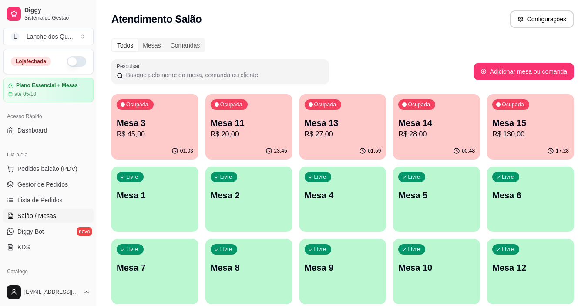
click at [176, 121] on p "Mesa 3" at bounding box center [155, 123] width 77 height 12
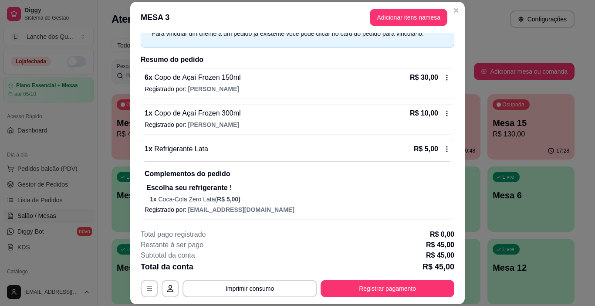
scroll to position [47, 0]
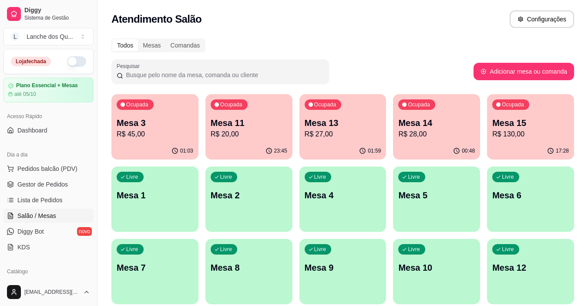
click at [243, 135] on p "R$ 20,00" at bounding box center [249, 134] width 77 height 10
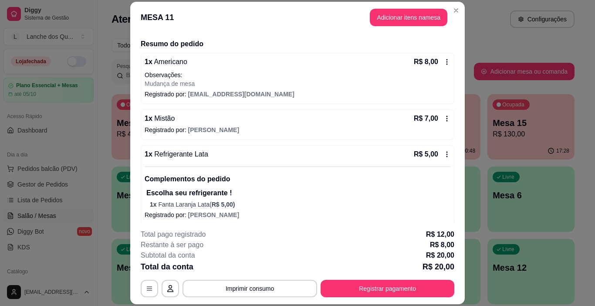
scroll to position [104, 0]
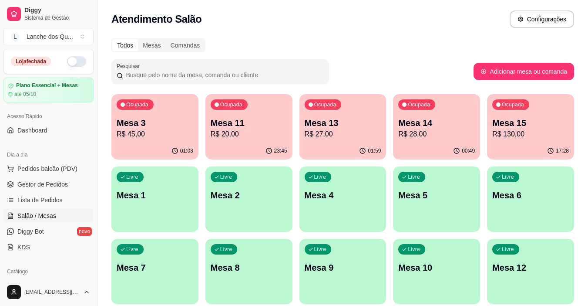
click at [374, 128] on p "Mesa 13" at bounding box center [343, 123] width 77 height 12
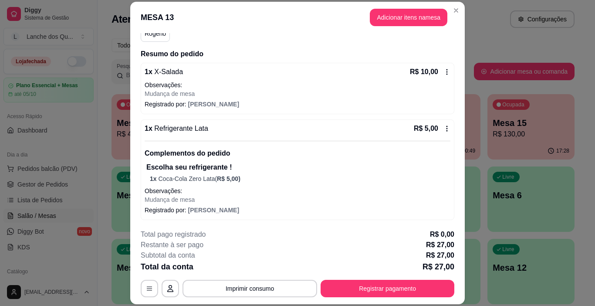
scroll to position [0, 0]
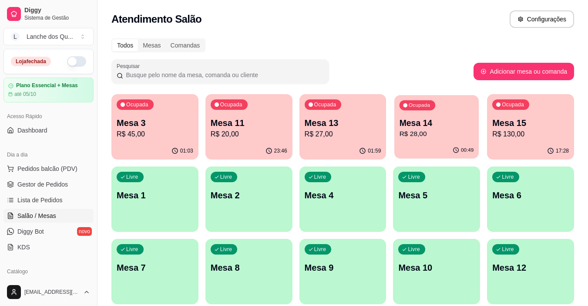
click at [447, 134] on p "R$ 28,00" at bounding box center [437, 134] width 74 height 10
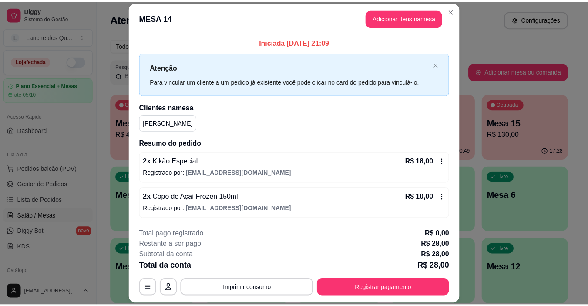
scroll to position [26, 0]
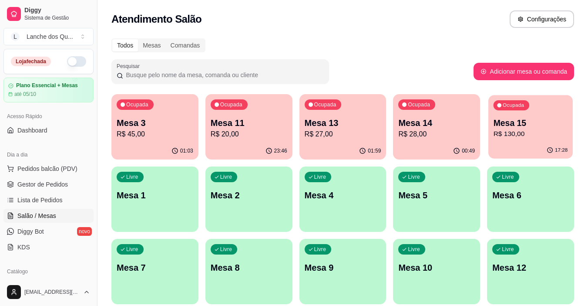
click at [536, 124] on p "Mesa 15" at bounding box center [531, 123] width 74 height 12
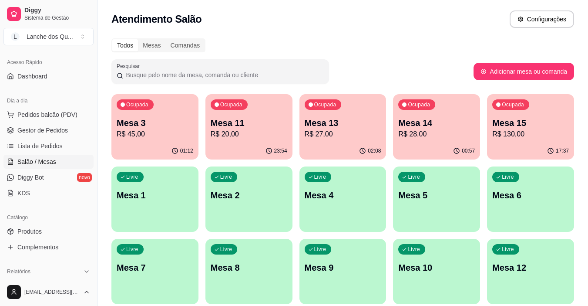
scroll to position [131, 0]
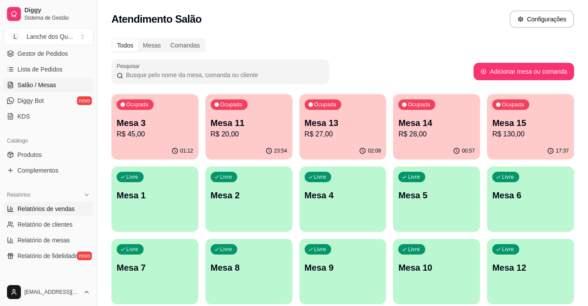
click at [57, 210] on span "Relatórios de vendas" at bounding box center [45, 208] width 57 height 9
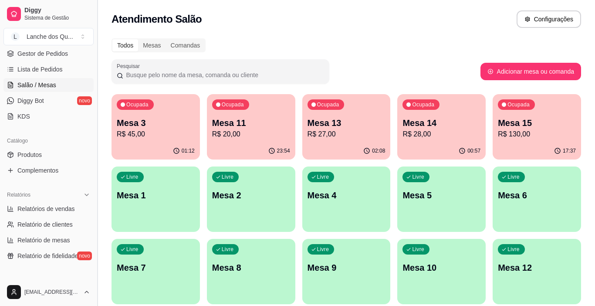
select select "ALL"
select select "0"
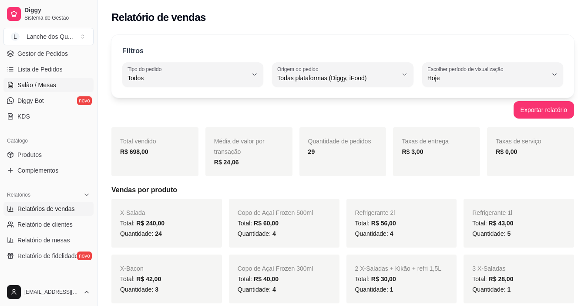
click at [37, 85] on span "Salão / Mesas" at bounding box center [36, 85] width 39 height 9
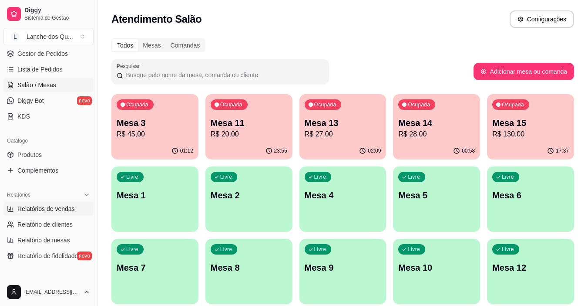
click at [63, 211] on span "Relatórios de vendas" at bounding box center [45, 208] width 57 height 9
select select "ALL"
select select "0"
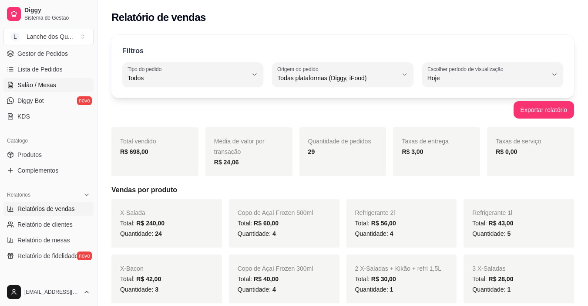
click at [28, 82] on span "Salão / Mesas" at bounding box center [36, 85] width 39 height 9
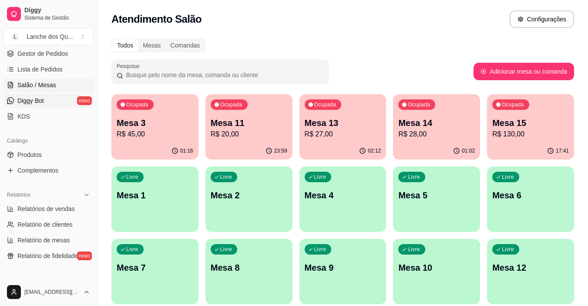
click at [37, 97] on span "Diggy Bot" at bounding box center [30, 100] width 27 height 9
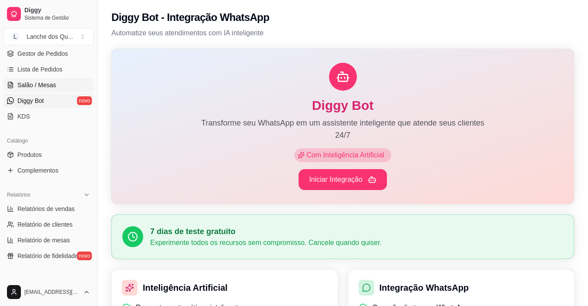
click at [55, 83] on link "Salão / Mesas" at bounding box center [48, 85] width 90 height 14
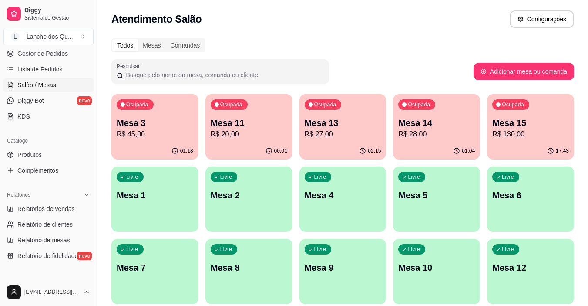
click at [179, 136] on p "R$ 45,00" at bounding box center [155, 134] width 77 height 10
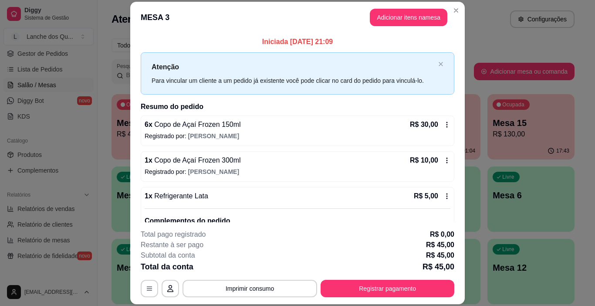
click at [443, 141] on div "6 x Copo de Açaí Frozen 150ml R$ 30,00 Registrado por: [PERSON_NAME]" at bounding box center [297, 130] width 313 height 30
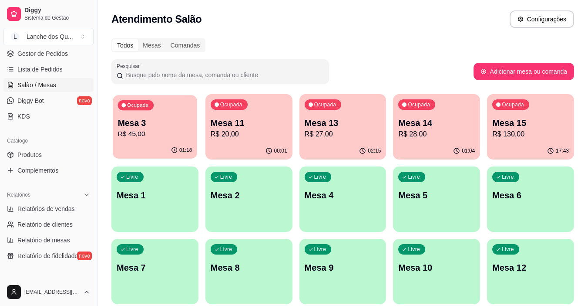
click at [154, 118] on p "Mesa 3" at bounding box center [155, 123] width 74 height 12
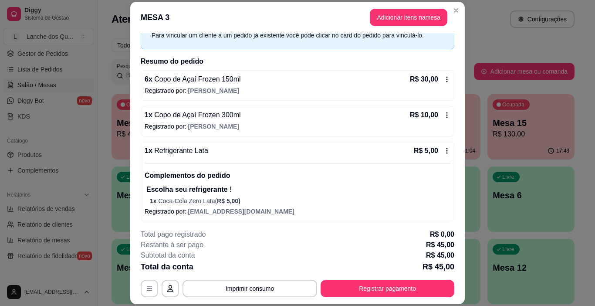
scroll to position [47, 0]
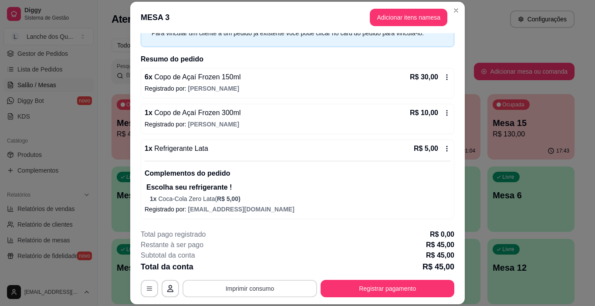
click at [209, 289] on button "Imprimir consumo" at bounding box center [249, 287] width 135 height 17
click at [246, 263] on button "IMPRESSORA" at bounding box center [249, 267] width 61 height 13
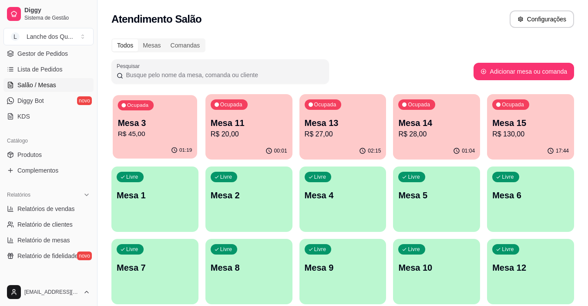
click at [165, 143] on div "01:19" at bounding box center [155, 150] width 84 height 17
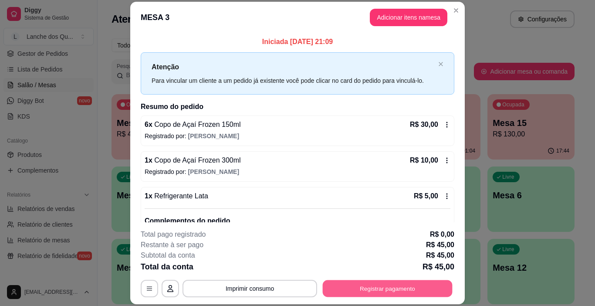
click at [393, 286] on button "Registrar pagamento" at bounding box center [388, 288] width 130 height 17
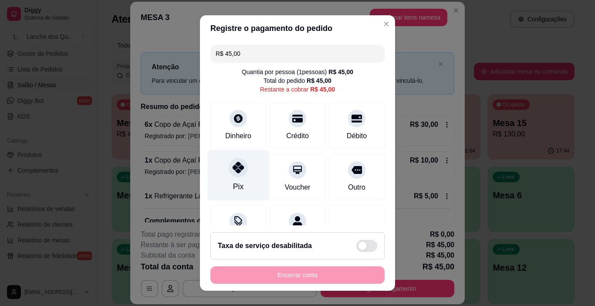
click at [256, 184] on div "Pix" at bounding box center [238, 175] width 61 height 51
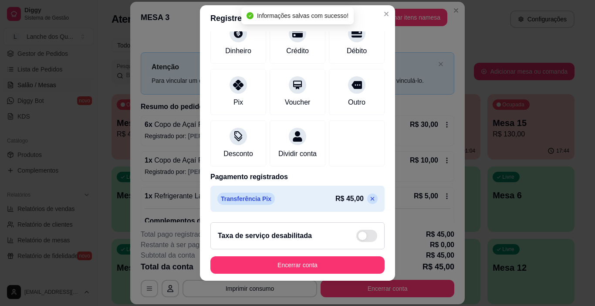
scroll to position [13, 0]
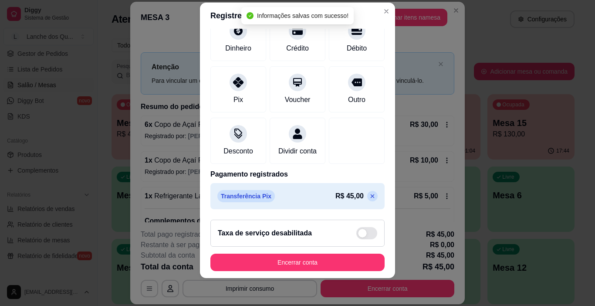
click at [369, 194] on icon at bounding box center [372, 195] width 7 height 7
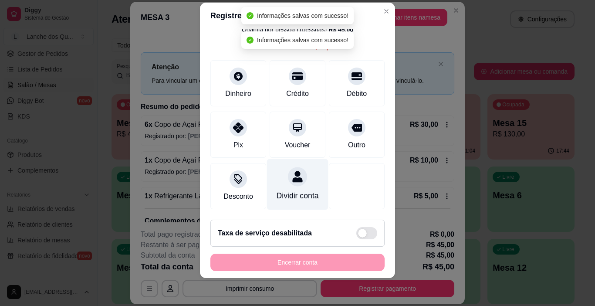
scroll to position [0, 0]
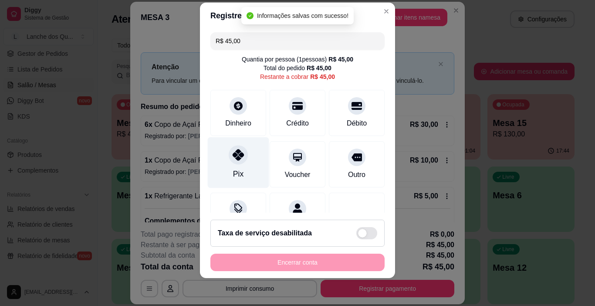
click at [234, 164] on div at bounding box center [238, 154] width 19 height 19
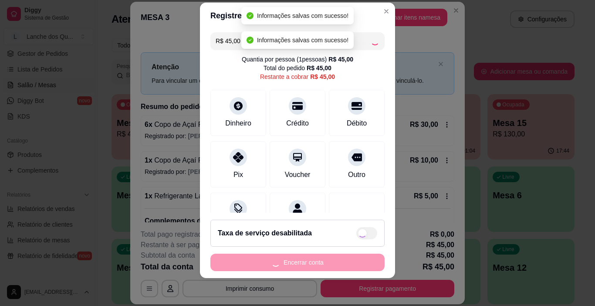
type input "R$ 0,00"
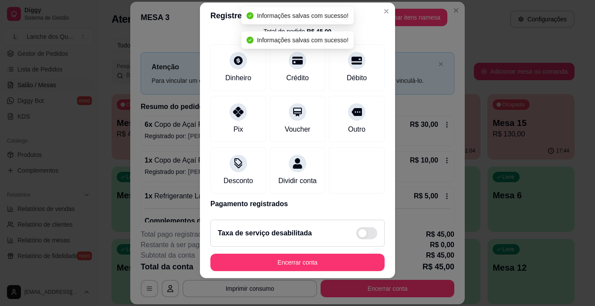
scroll to position [77, 0]
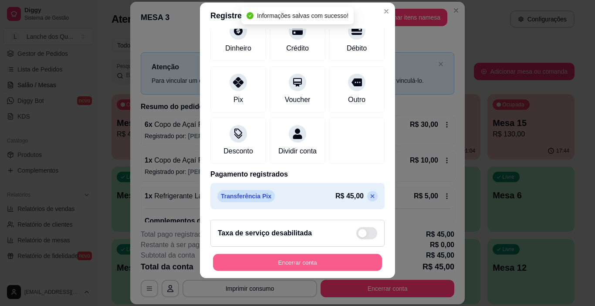
click at [327, 257] on button "Encerrar conta" at bounding box center [297, 262] width 169 height 17
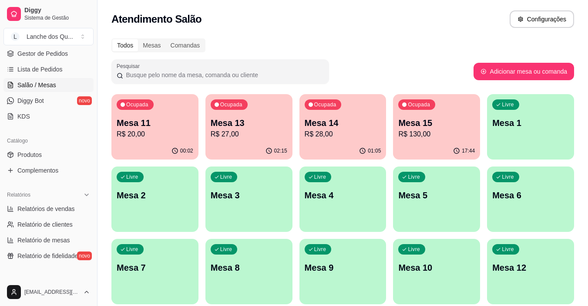
click at [158, 131] on p "R$ 20,00" at bounding box center [155, 134] width 77 height 10
click at [139, 141] on div "Ocupada Mesa 11 R$ 20,00" at bounding box center [155, 118] width 84 height 47
click at [40, 95] on link "Diggy Bot novo" at bounding box center [48, 101] width 90 height 14
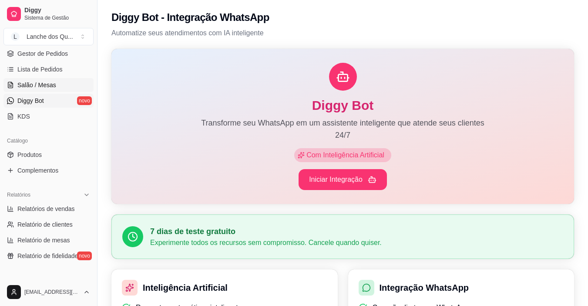
click at [44, 84] on span "Salão / Mesas" at bounding box center [36, 85] width 39 height 9
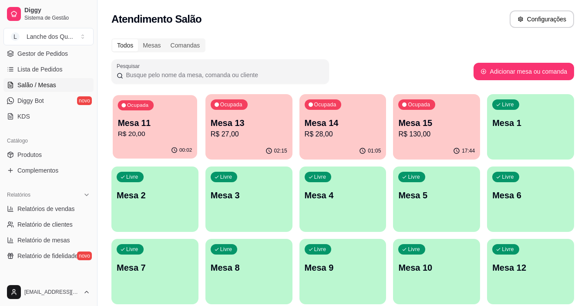
click at [126, 104] on span "Ocupada" at bounding box center [138, 105] width 24 height 7
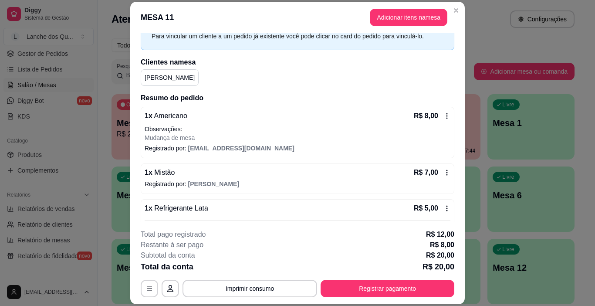
scroll to position [104, 0]
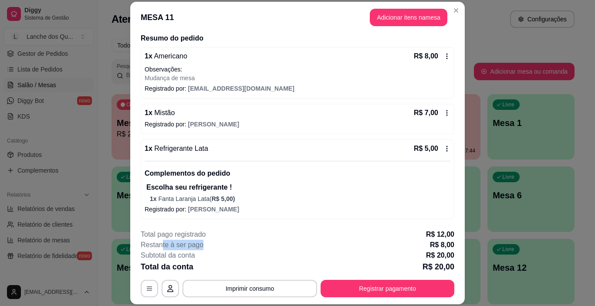
drag, startPoint x: 159, startPoint y: 245, endPoint x: 208, endPoint y: 241, distance: 48.4
click at [208, 241] on div "Restante à ser pago R$ 8,00" at bounding box center [297, 244] width 313 height 10
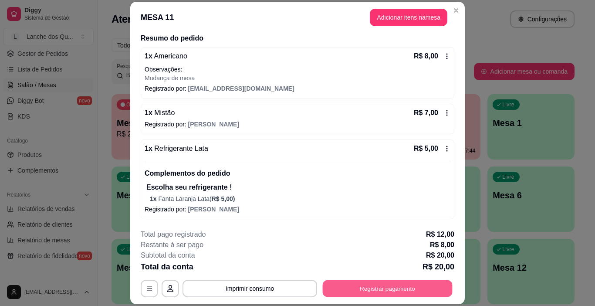
click at [395, 283] on button "Registrar pagamento" at bounding box center [388, 288] width 130 height 17
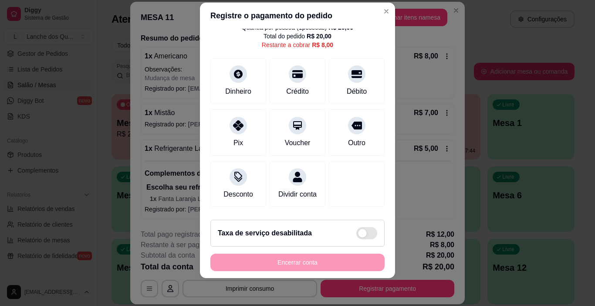
scroll to position [0, 0]
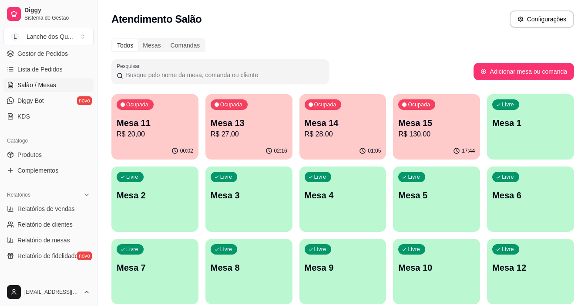
click at [158, 141] on div "Ocupada Mesa 11 R$ 20,00" at bounding box center [154, 118] width 87 height 48
click at [204, 135] on div "Ocupada Mesa 11 R$ 20,00 00:02 Ocupada Mesa 13 R$ 27,00 02:16 Ocupada Mesa 14 R…" at bounding box center [342, 199] width 463 height 210
click at [231, 135] on p "R$ 27,00" at bounding box center [249, 134] width 74 height 10
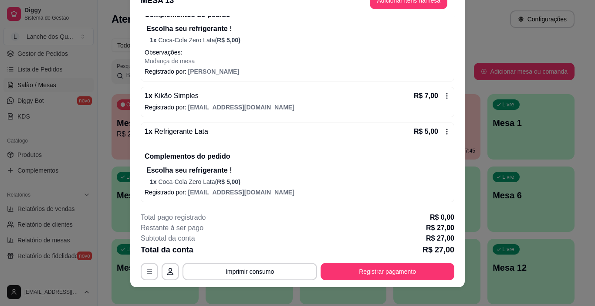
scroll to position [26, 0]
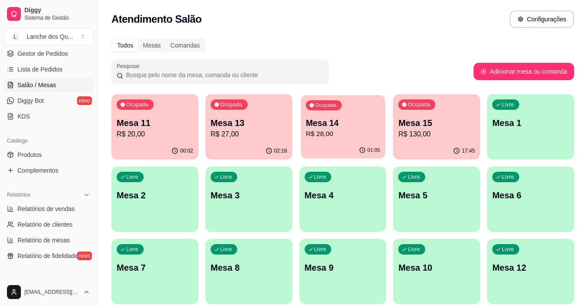
click at [347, 131] on p "R$ 28,00" at bounding box center [343, 134] width 74 height 10
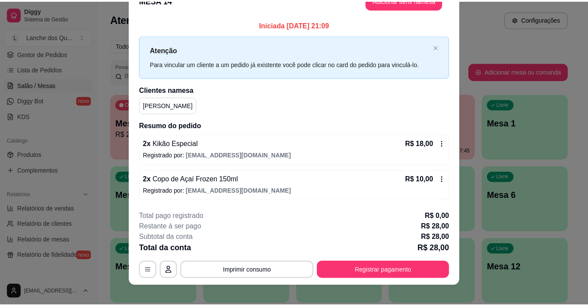
scroll to position [26, 0]
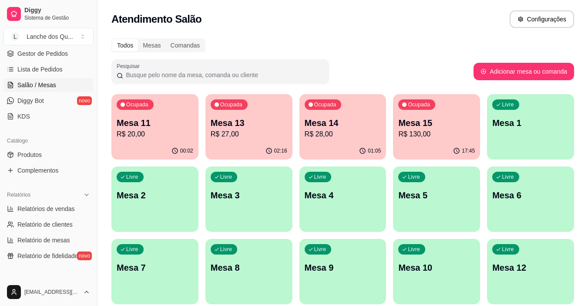
click at [436, 129] on p "R$ 130,00" at bounding box center [436, 134] width 77 height 10
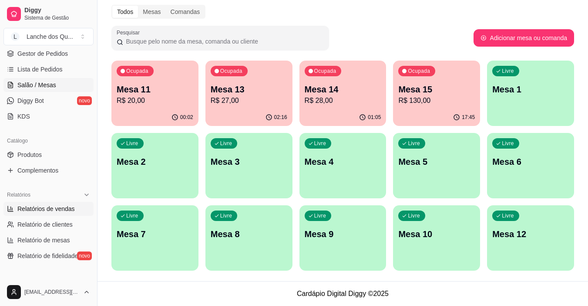
click at [49, 212] on span "Relatórios de vendas" at bounding box center [45, 208] width 57 height 9
select select "ALL"
select select "0"
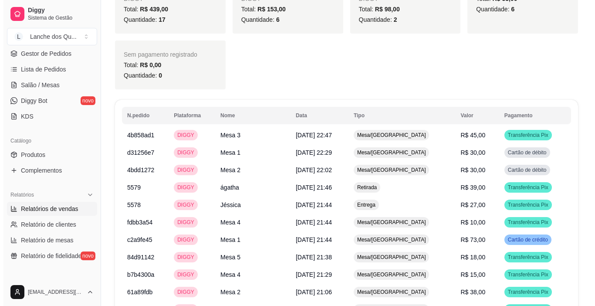
scroll to position [609, 0]
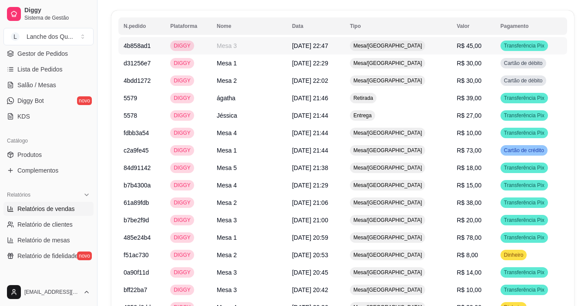
click at [480, 45] on td "R$ 45,00" at bounding box center [473, 45] width 44 height 17
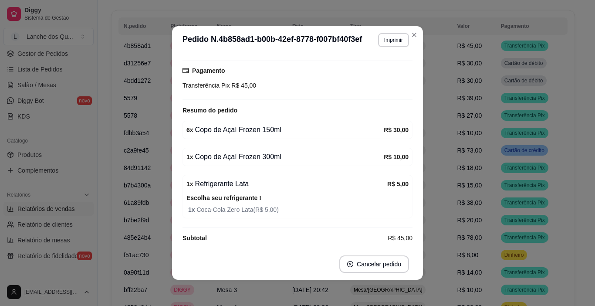
scroll to position [90, 0]
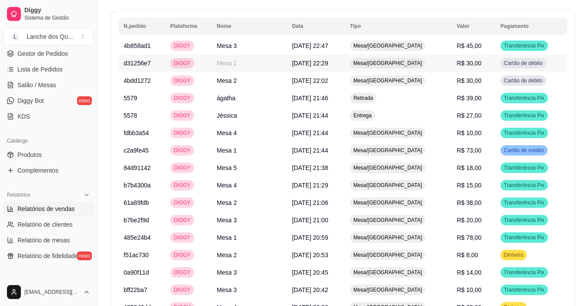
click at [476, 63] on td "R$ 30,00" at bounding box center [473, 62] width 44 height 17
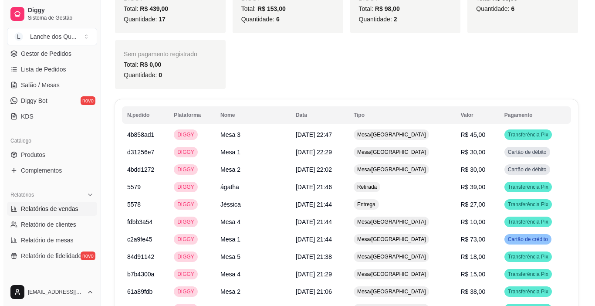
scroll to position [522, 0]
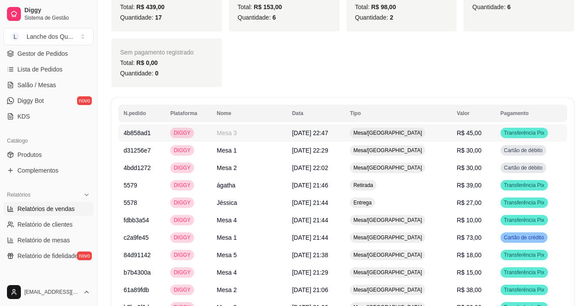
click at [483, 132] on td "R$ 45,00" at bounding box center [473, 132] width 44 height 17
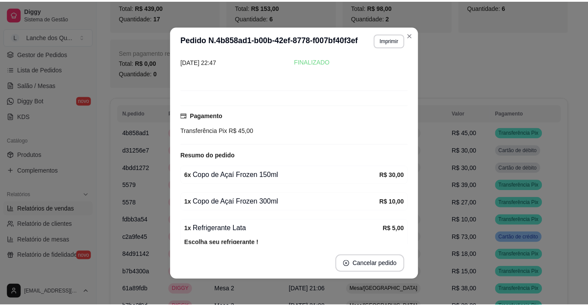
scroll to position [0, 0]
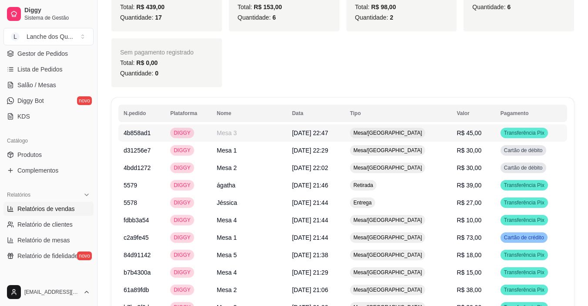
click at [460, 135] on span "R$ 45,00" at bounding box center [469, 132] width 25 height 7
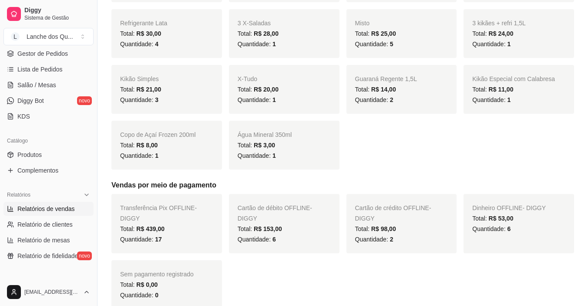
scroll to position [174, 0]
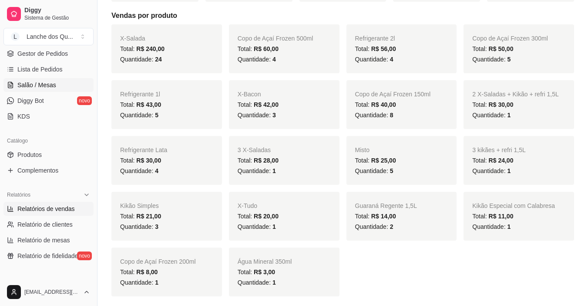
click at [64, 80] on link "Salão / Mesas" at bounding box center [48, 85] width 90 height 14
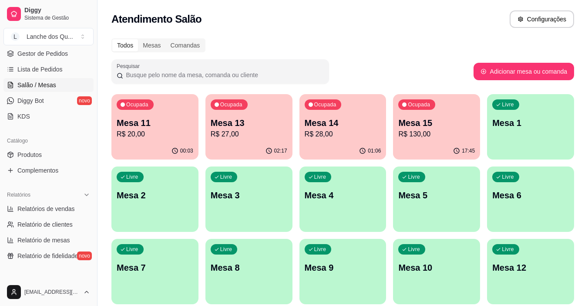
click at [128, 127] on p "Mesa 11" at bounding box center [155, 123] width 77 height 12
click at [138, 126] on p "Mesa 11" at bounding box center [155, 123] width 77 height 12
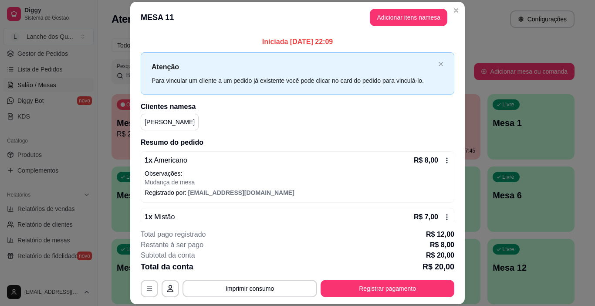
click at [145, 121] on p "[PERSON_NAME]" at bounding box center [170, 122] width 50 height 9
click at [152, 122] on p "[PERSON_NAME]" at bounding box center [170, 122] width 50 height 9
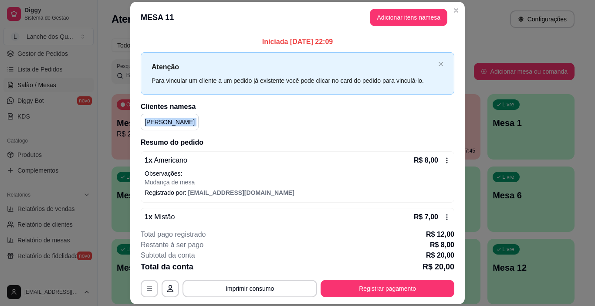
click at [152, 122] on p "[PERSON_NAME]" at bounding box center [170, 122] width 50 height 9
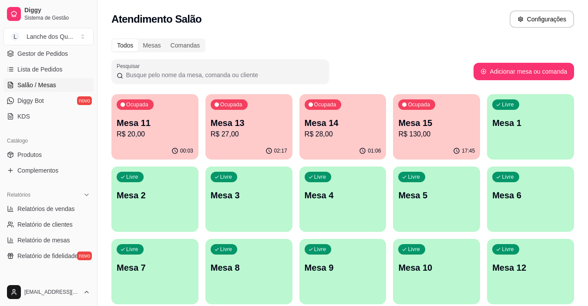
click at [164, 136] on p "R$ 20,00" at bounding box center [155, 134] width 77 height 10
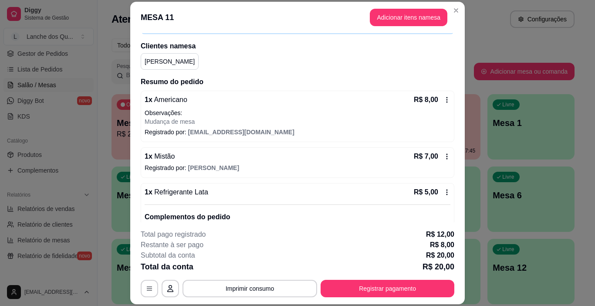
scroll to position [104, 0]
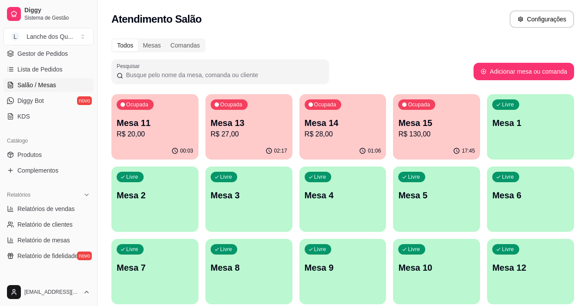
click at [205, 119] on div "Ocupada Mesa 11 R$ 20,00 00:03 Ocupada Mesa 13 R$ 27,00 02:17 Ocupada Mesa 14 R…" at bounding box center [342, 199] width 463 height 210
click at [224, 119] on p "Mesa 13" at bounding box center [249, 123] width 74 height 12
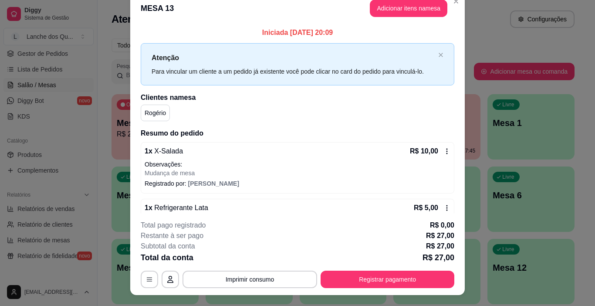
scroll to position [0, 0]
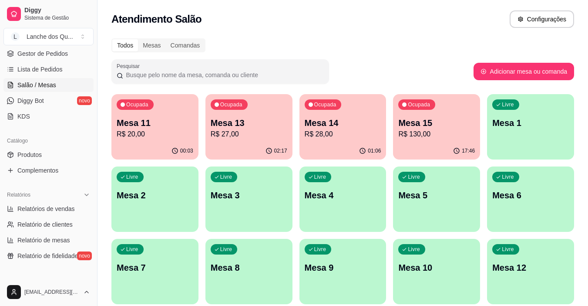
click at [353, 135] on p "R$ 28,00" at bounding box center [343, 134] width 77 height 10
click at [145, 140] on div "Ocupada Mesa 11 R$ 20,00" at bounding box center [155, 118] width 84 height 47
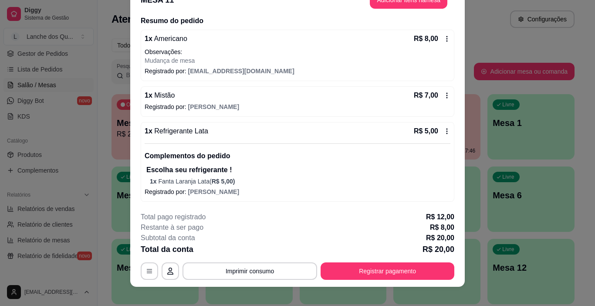
scroll to position [26, 0]
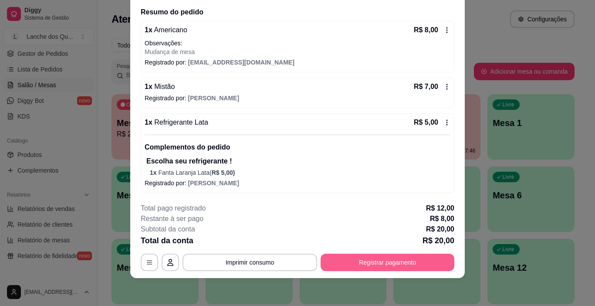
click at [411, 259] on button "Registrar pagamento" at bounding box center [387, 261] width 134 height 17
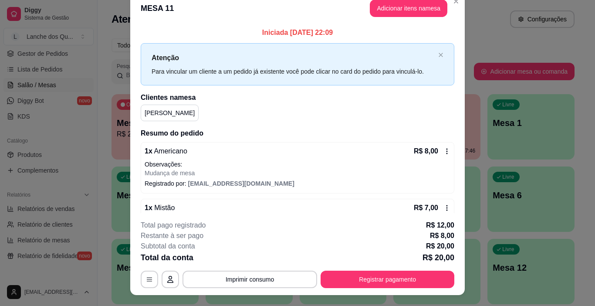
scroll to position [0, 0]
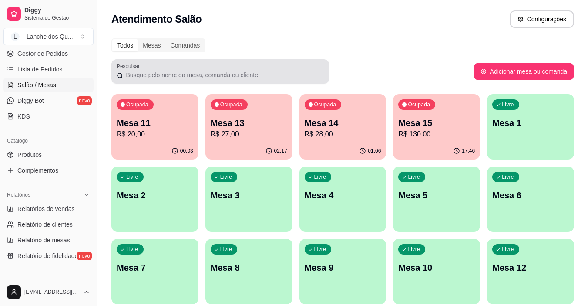
click at [271, 127] on p "Mesa 13" at bounding box center [249, 123] width 77 height 12
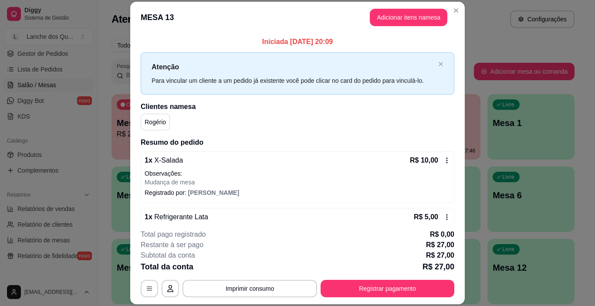
scroll to position [210, 0]
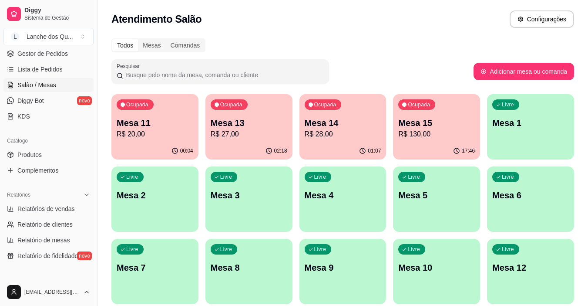
click at [242, 128] on p "Mesa 13" at bounding box center [249, 123] width 77 height 12
click at [150, 120] on p "Mesa 11" at bounding box center [155, 123] width 77 height 12
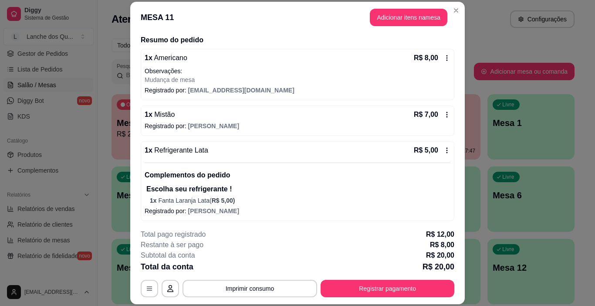
scroll to position [104, 0]
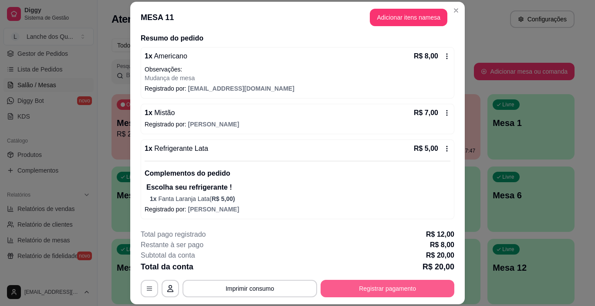
click at [363, 287] on button "Registrar pagamento" at bounding box center [387, 287] width 134 height 17
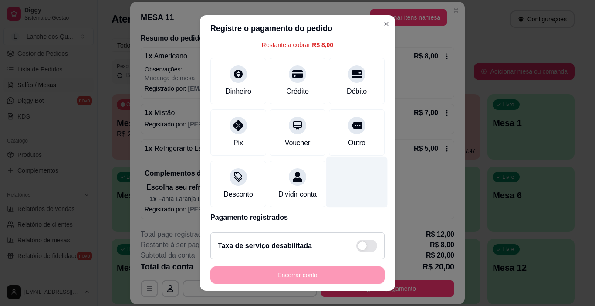
scroll to position [85, 0]
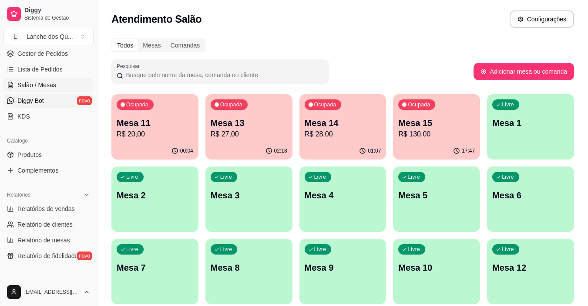
click at [49, 97] on link "Diggy Bot novo" at bounding box center [48, 101] width 90 height 14
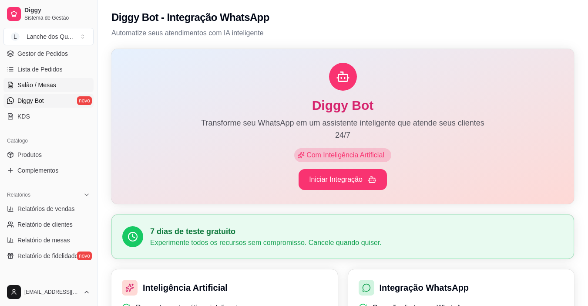
click at [34, 87] on span "Salão / Mesas" at bounding box center [36, 85] width 39 height 9
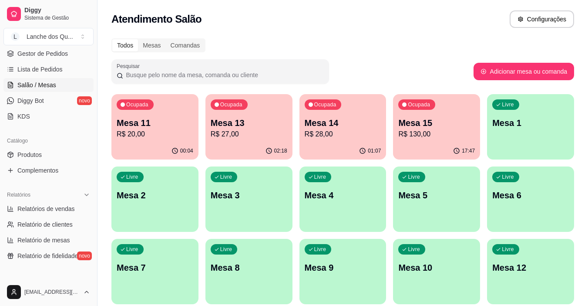
click at [230, 128] on p "Mesa 13" at bounding box center [249, 123] width 77 height 12
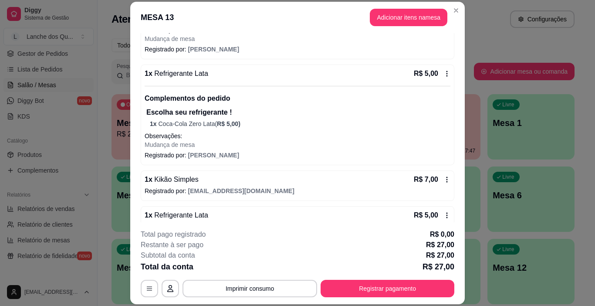
scroll to position [210, 0]
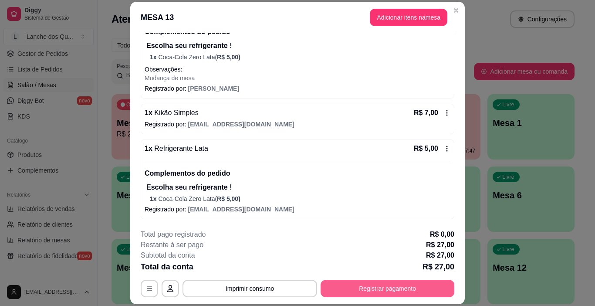
click at [394, 289] on button "Registrar pagamento" at bounding box center [387, 287] width 134 height 17
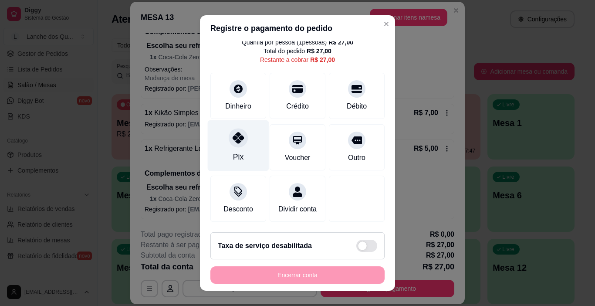
scroll to position [0, 0]
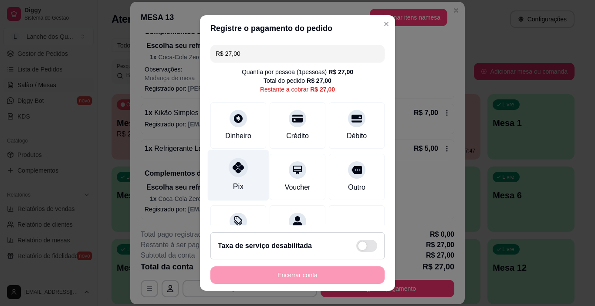
click at [232, 176] on div at bounding box center [238, 167] width 19 height 19
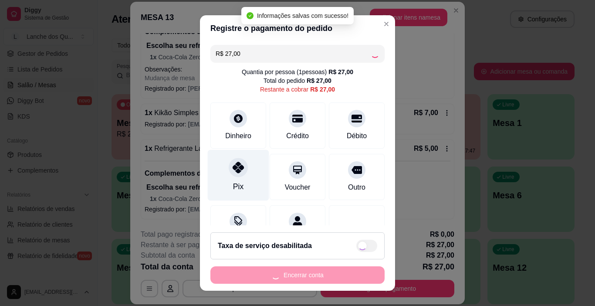
type input "R$ 0,00"
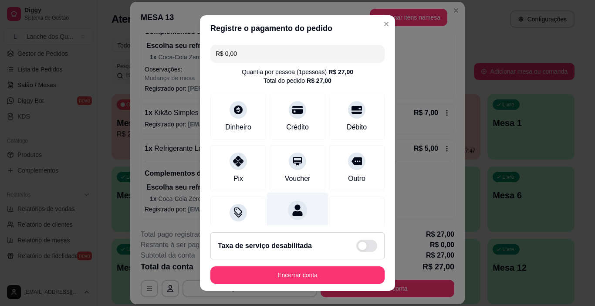
scroll to position [77, 0]
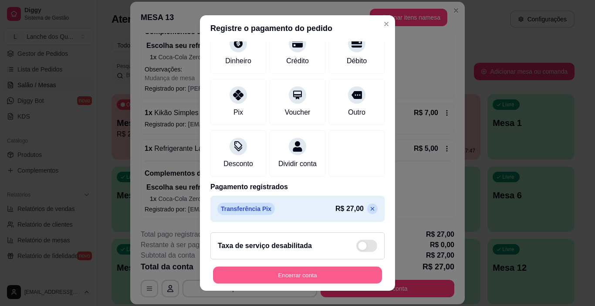
click at [339, 274] on button "Encerrar conta" at bounding box center [297, 274] width 169 height 17
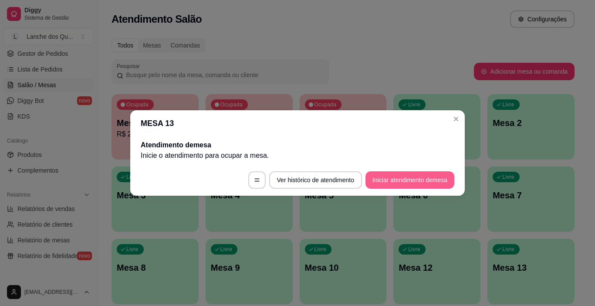
scroll to position [0, 0]
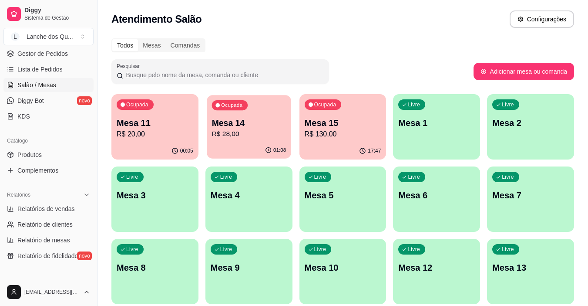
click at [258, 131] on p "R$ 28,00" at bounding box center [249, 134] width 74 height 10
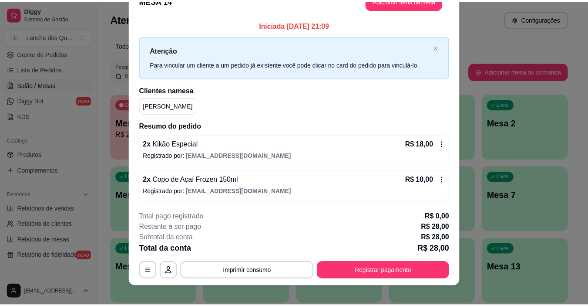
scroll to position [26, 0]
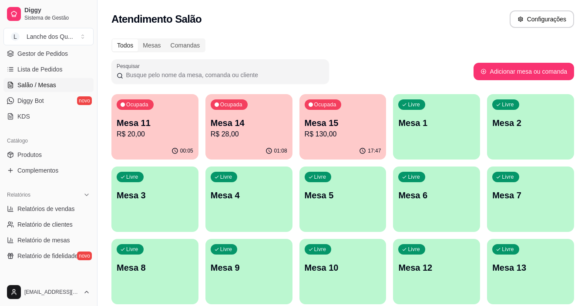
click at [326, 127] on p "Mesa 15" at bounding box center [343, 123] width 77 height 12
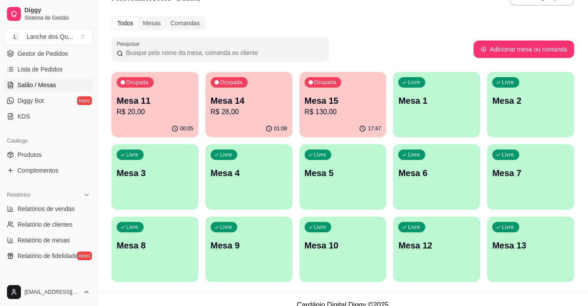
scroll to position [34, 0]
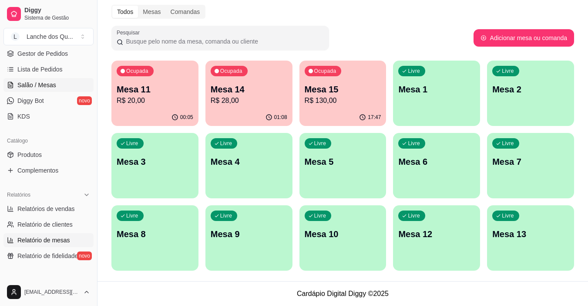
click at [43, 240] on span "Relatório de mesas" at bounding box center [43, 239] width 53 height 9
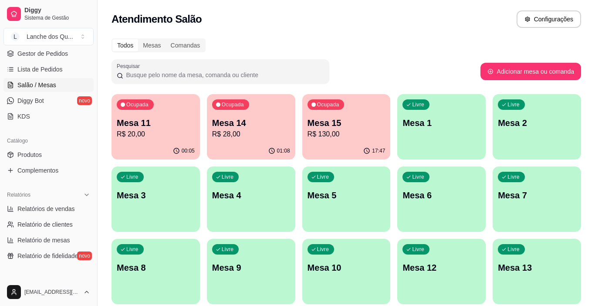
select select "TOTAL_OF_ORDERS"
select select "7"
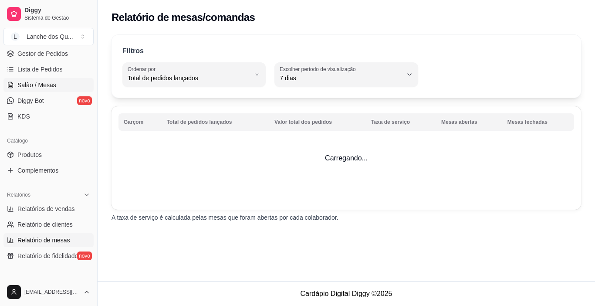
click at [47, 85] on span "Salão / Mesas" at bounding box center [36, 85] width 39 height 9
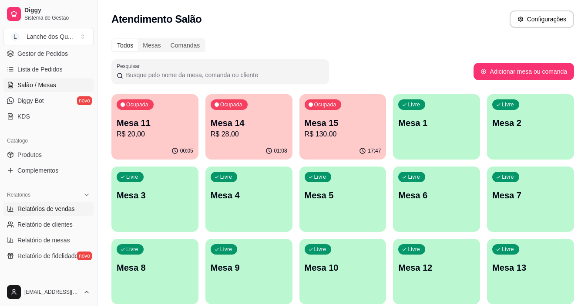
click at [59, 211] on span "Relatórios de vendas" at bounding box center [45, 208] width 57 height 9
select select "ALL"
select select "0"
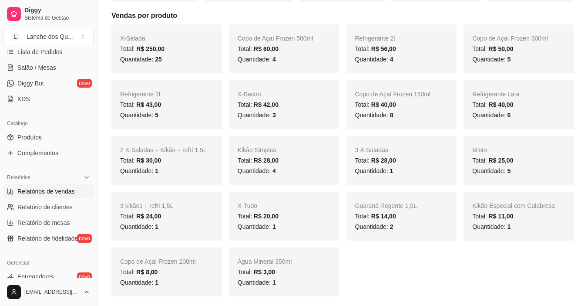
scroll to position [348, 0]
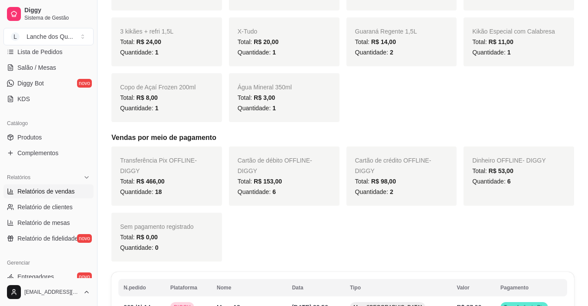
drag, startPoint x: 538, startPoint y: 196, endPoint x: 543, endPoint y: 194, distance: 4.9
click at [539, 196] on div "Dinheiro OFFLINE - DIGGY Total: R$ 53,00 Quantidade: 6" at bounding box center [519, 175] width 111 height 59
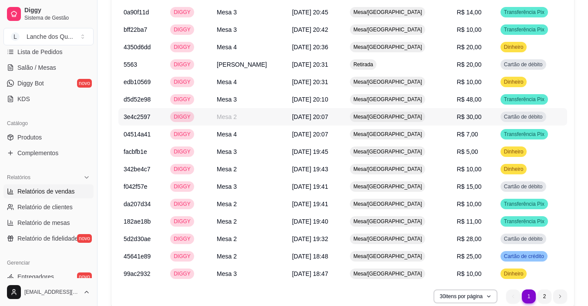
scroll to position [926, 0]
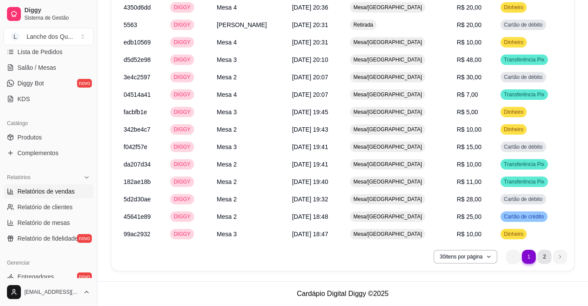
click at [543, 258] on li "2" at bounding box center [545, 256] width 14 height 14
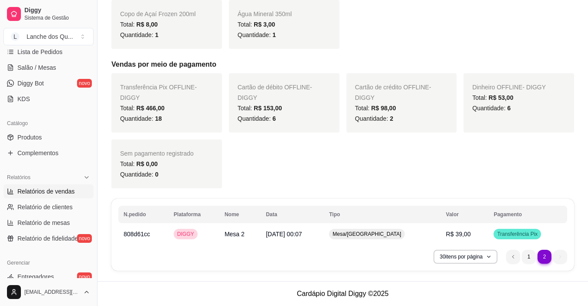
scroll to position [421, 0]
click at [531, 253] on li "1" at bounding box center [529, 256] width 14 height 14
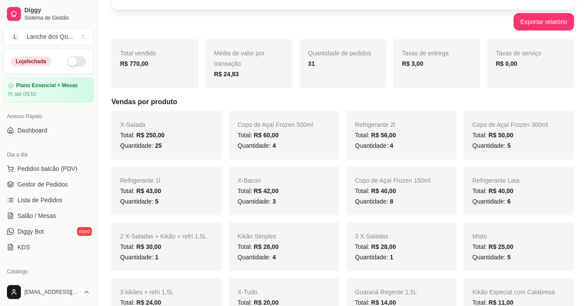
scroll to position [0, 0]
